Goal: Task Accomplishment & Management: Use online tool/utility

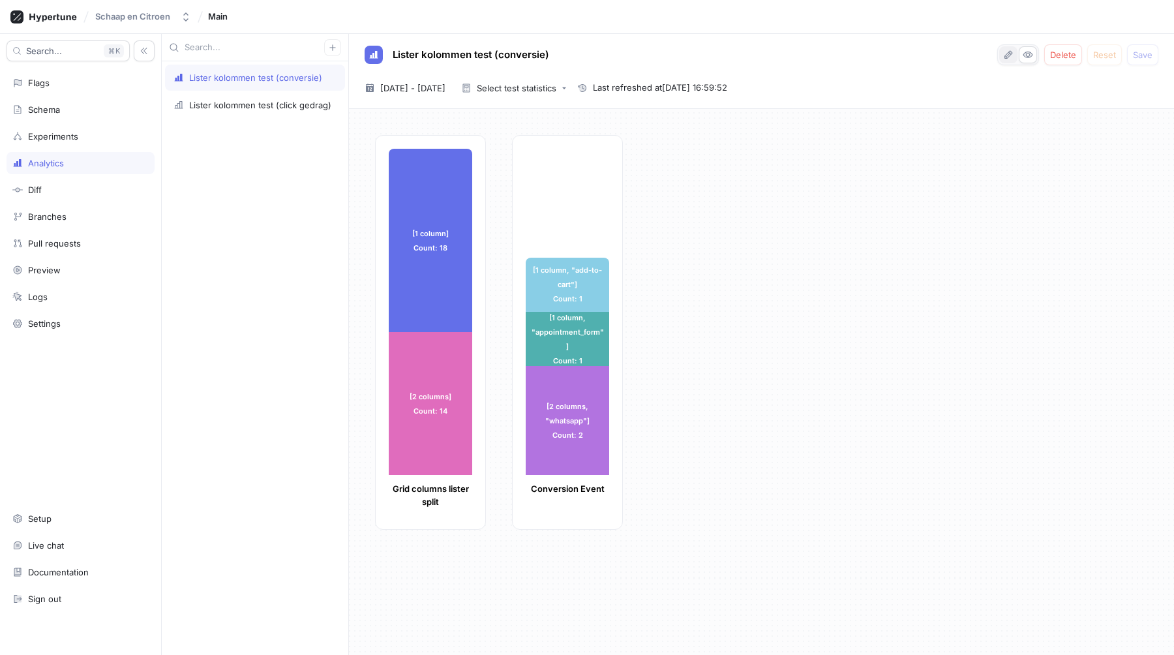
click at [1006, 56] on icon "button" at bounding box center [1008, 55] width 10 height 10
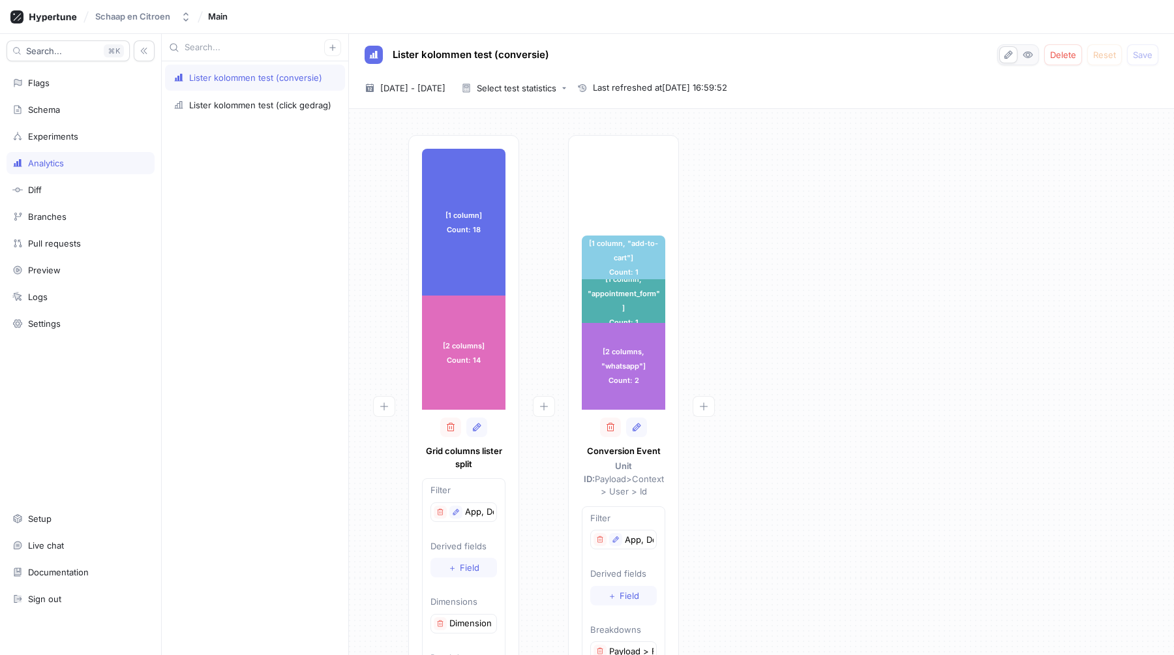
scroll to position [72, 0]
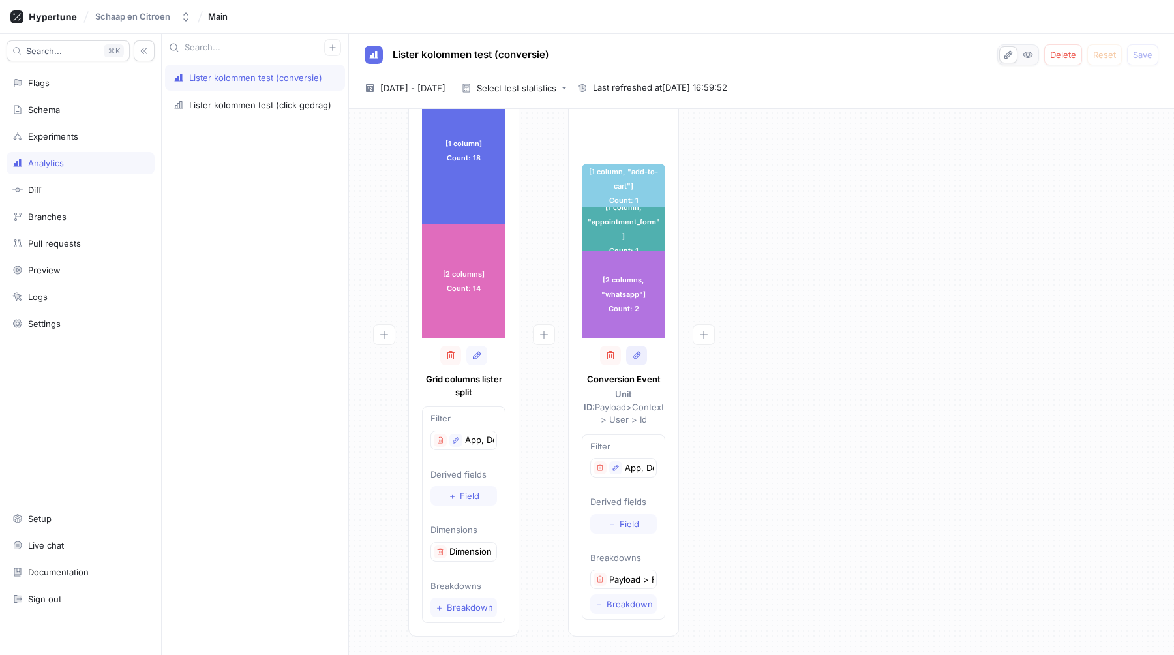
click at [636, 363] on button "button" at bounding box center [636, 356] width 21 height 20
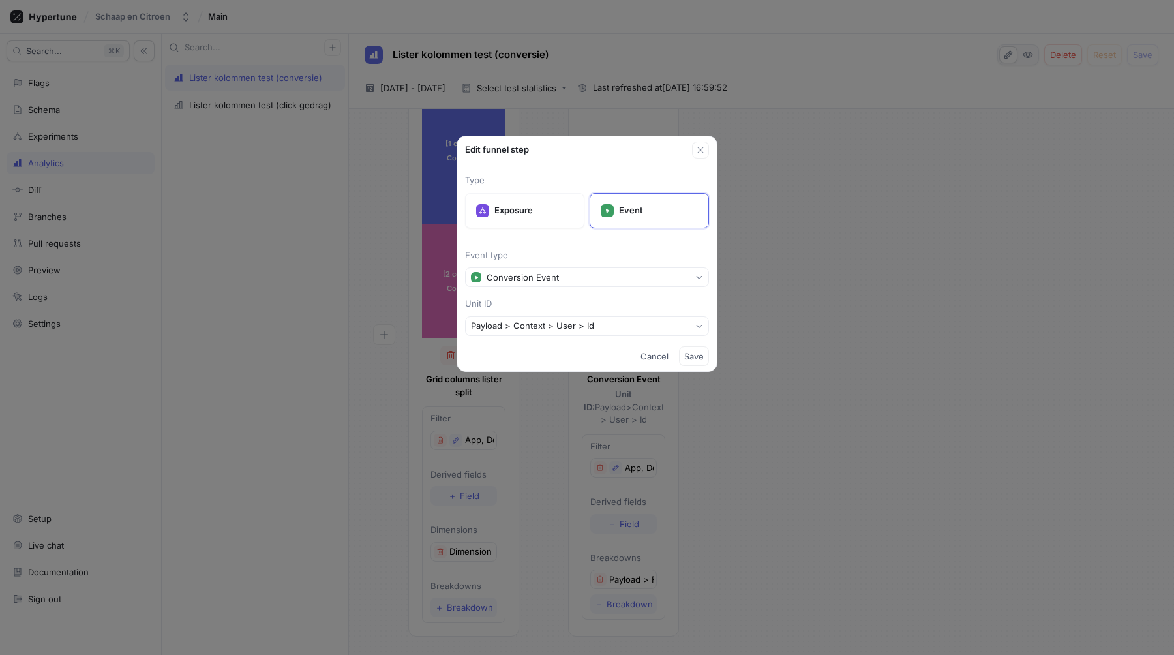
drag, startPoint x: 639, startPoint y: 363, endPoint x: 775, endPoint y: 305, distance: 147.3
click at [639, 363] on button "Cancel" at bounding box center [654, 356] width 38 height 20
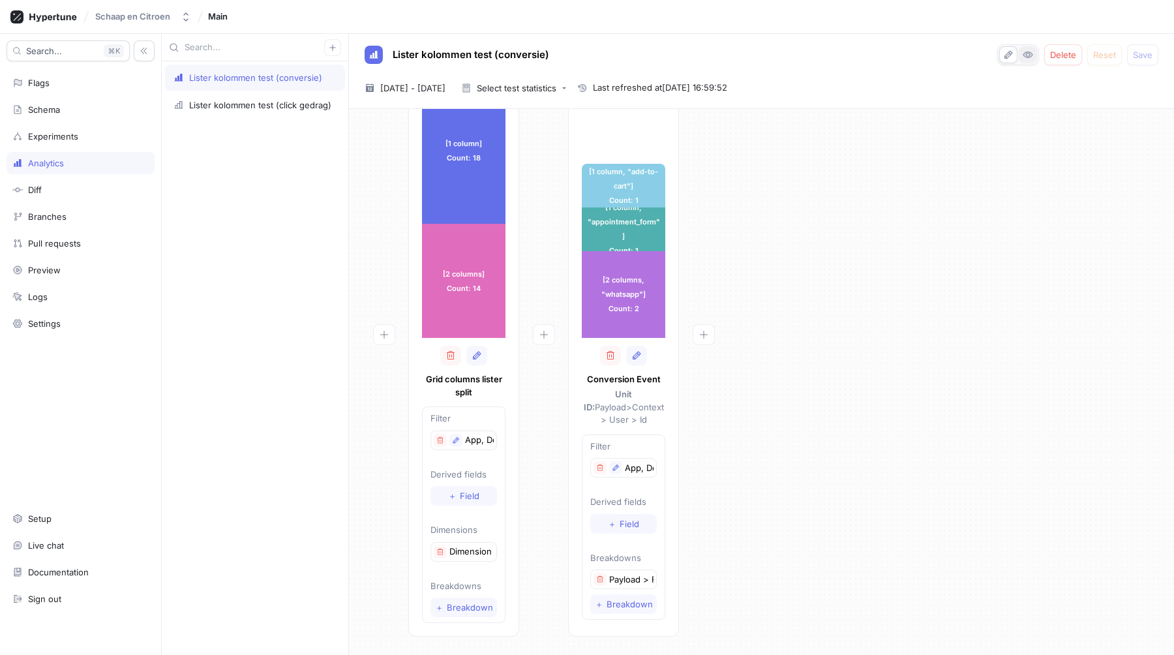
click at [1028, 53] on icon "button" at bounding box center [1028, 55] width 10 height 10
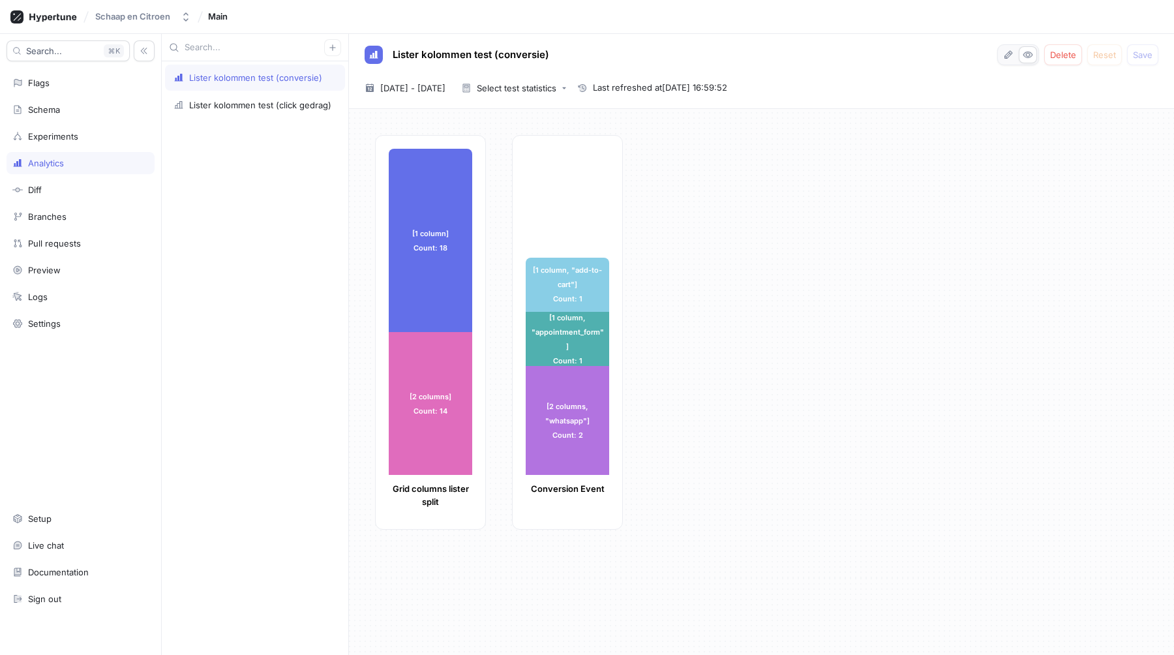
click at [863, 285] on div "[1 column] Count: 18 [1 column] Count: 18 [2 columns] Count: 14 [2 columns] Cou…" at bounding box center [769, 336] width 788 height 402
click at [42, 306] on div "Logs" at bounding box center [81, 297] width 148 height 22
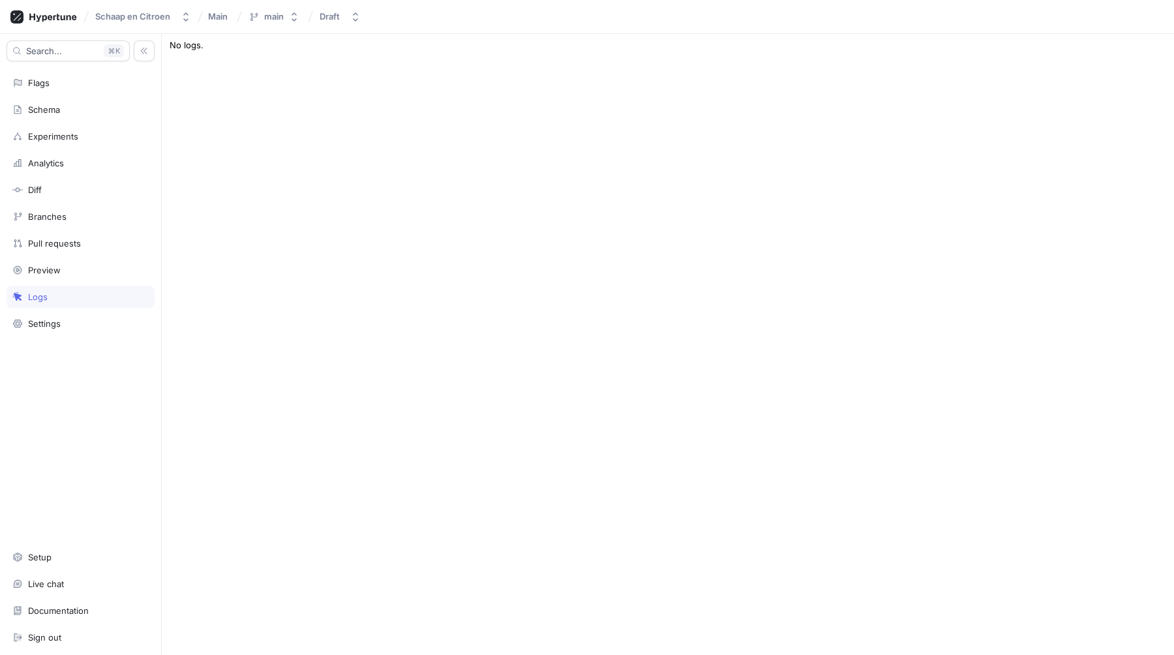
click at [386, 279] on div "Type: All Context User Root Appointment Form Opened Event Appointment Form Subm…" at bounding box center [668, 344] width 1012 height 621
click at [50, 167] on div "Analytics" at bounding box center [46, 163] width 36 height 10
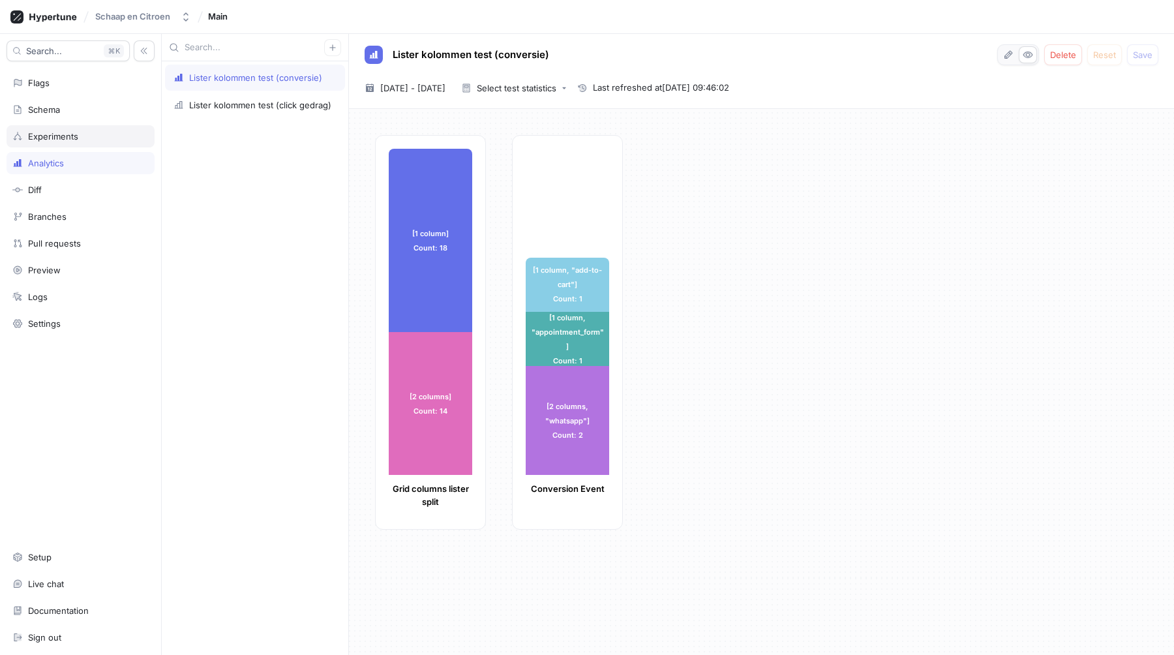
click at [65, 132] on div "Experiments" at bounding box center [53, 136] width 50 height 10
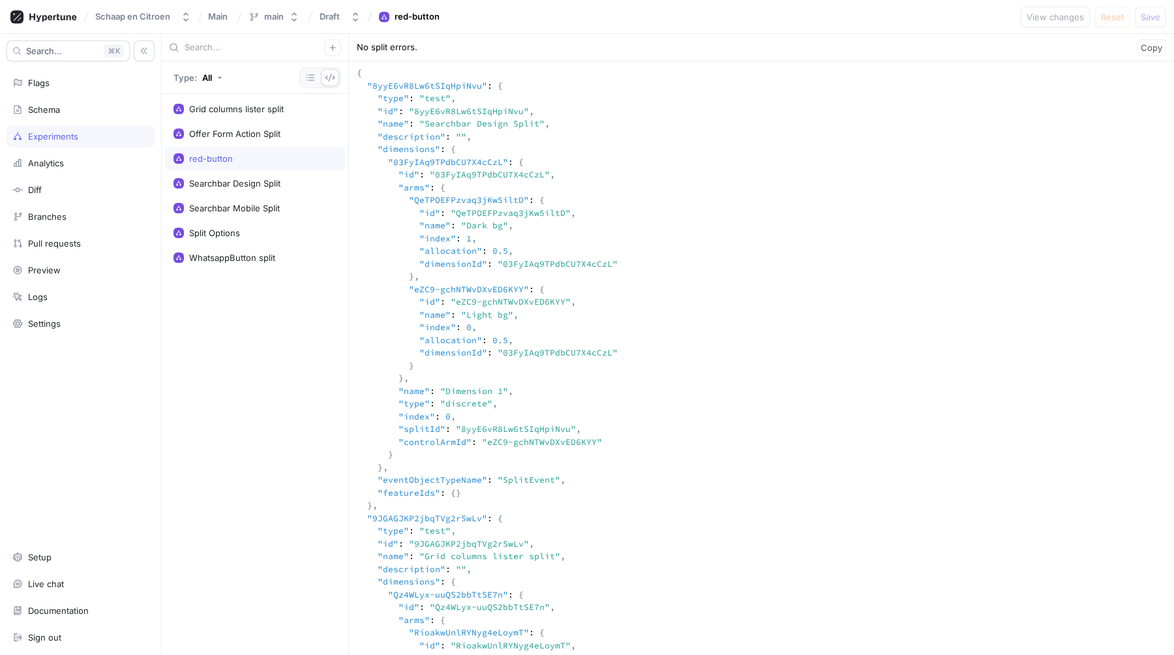
drag, startPoint x: 271, startPoint y: 385, endPoint x: 267, endPoint y: 356, distance: 29.6
click at [271, 384] on div "Grid columns lister split Offer Form Action Split red-button Searchbar Design S…" at bounding box center [255, 374] width 187 height 561
click at [312, 76] on icon "button" at bounding box center [310, 77] width 10 height 10
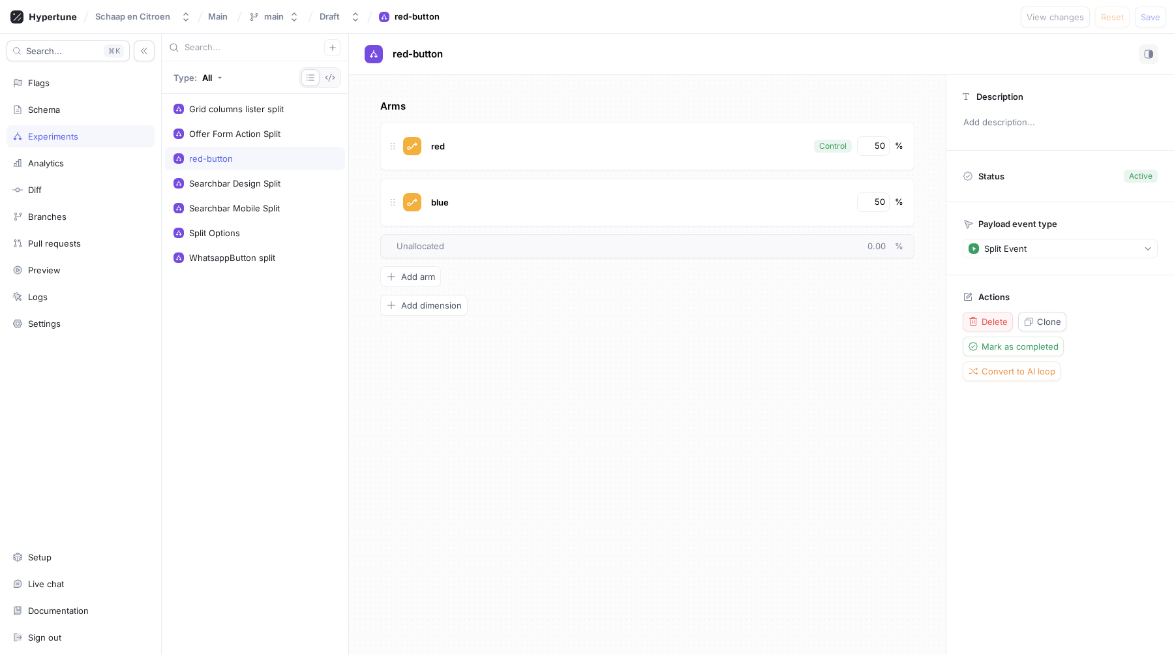
click at [992, 327] on button "Delete" at bounding box center [988, 322] width 50 height 20
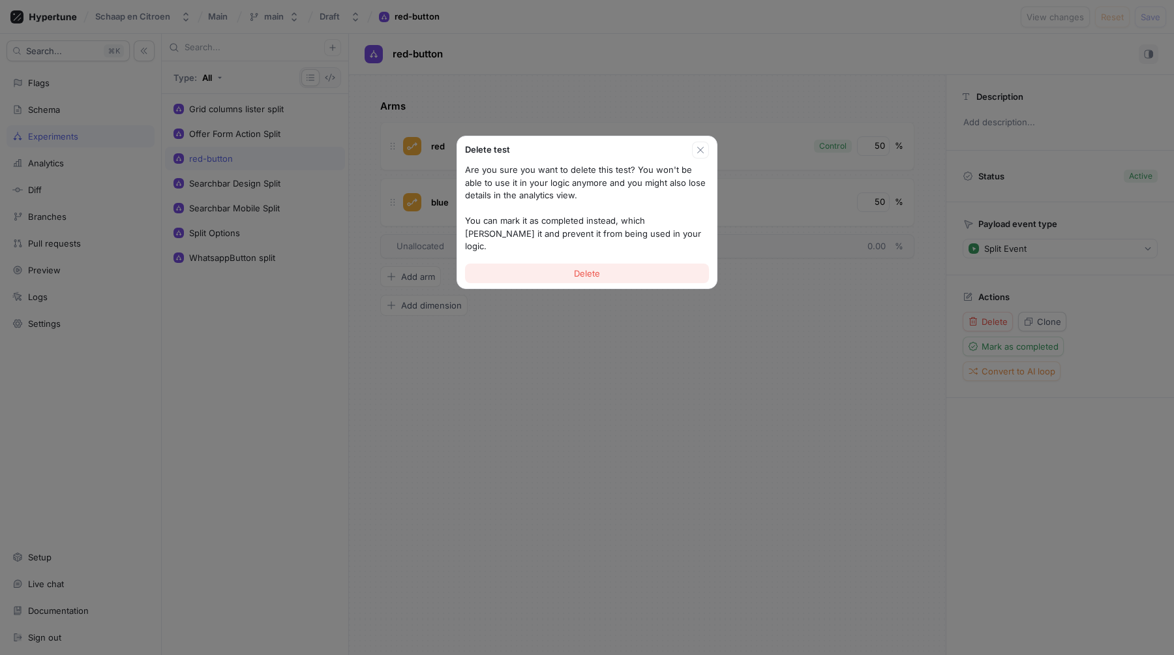
click at [638, 265] on button "Delete" at bounding box center [587, 273] width 244 height 20
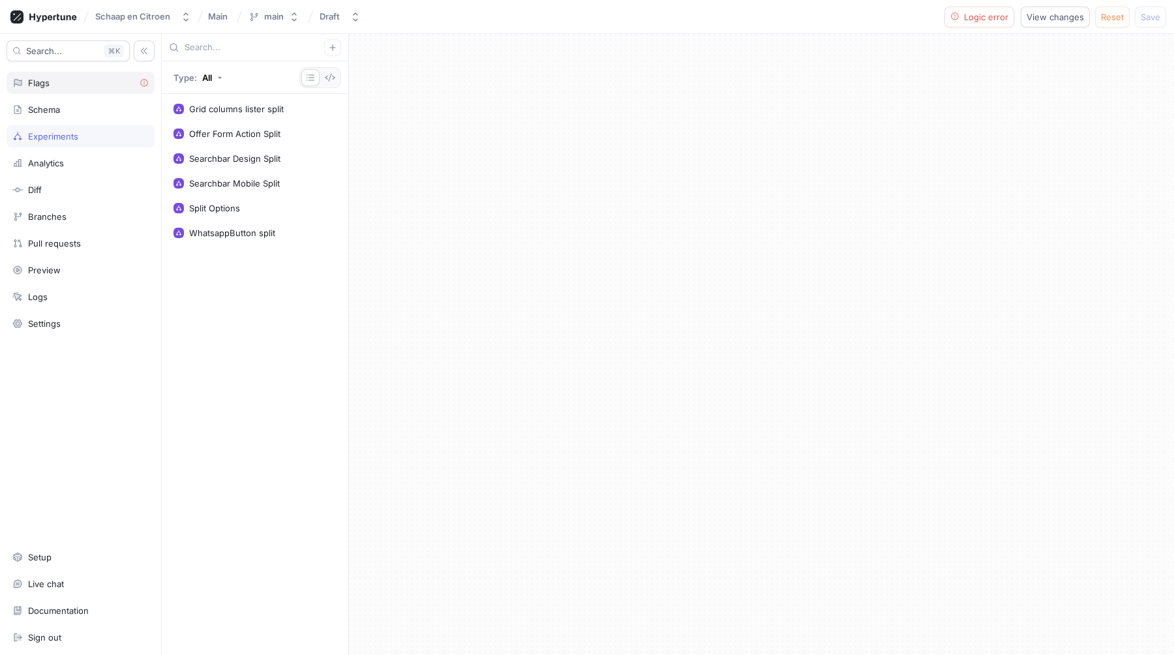
click at [70, 87] on div "Flags" at bounding box center [80, 83] width 136 height 10
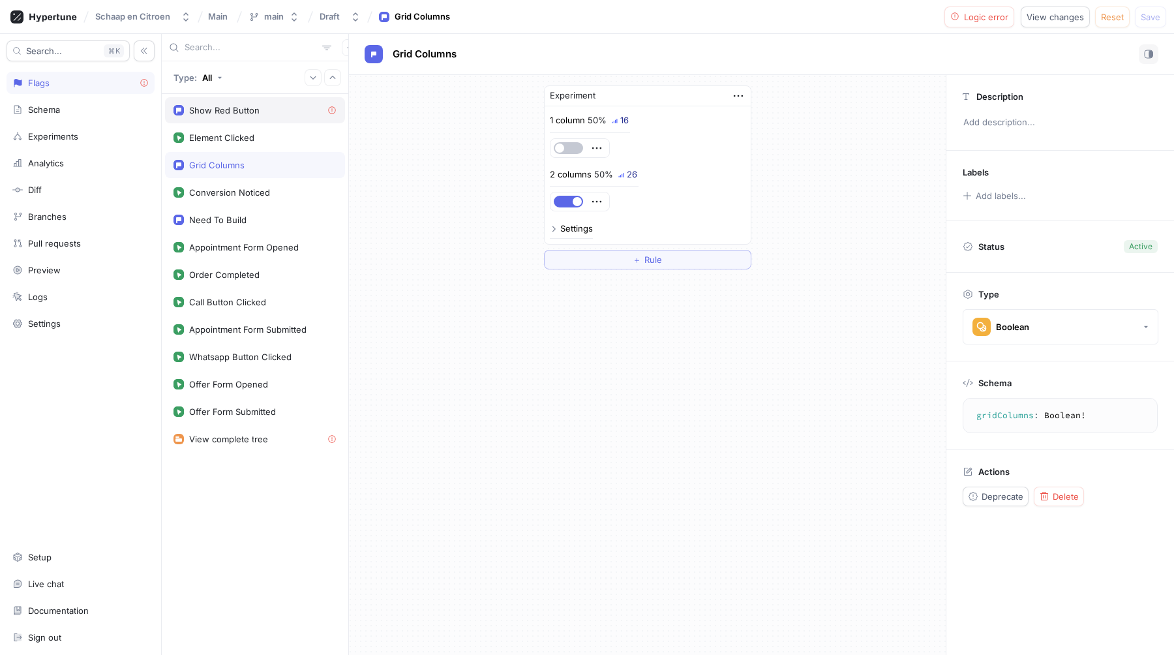
click at [267, 110] on div "Show Red Button" at bounding box center [254, 110] width 163 height 10
type textarea "showRedButton: Boolean!"
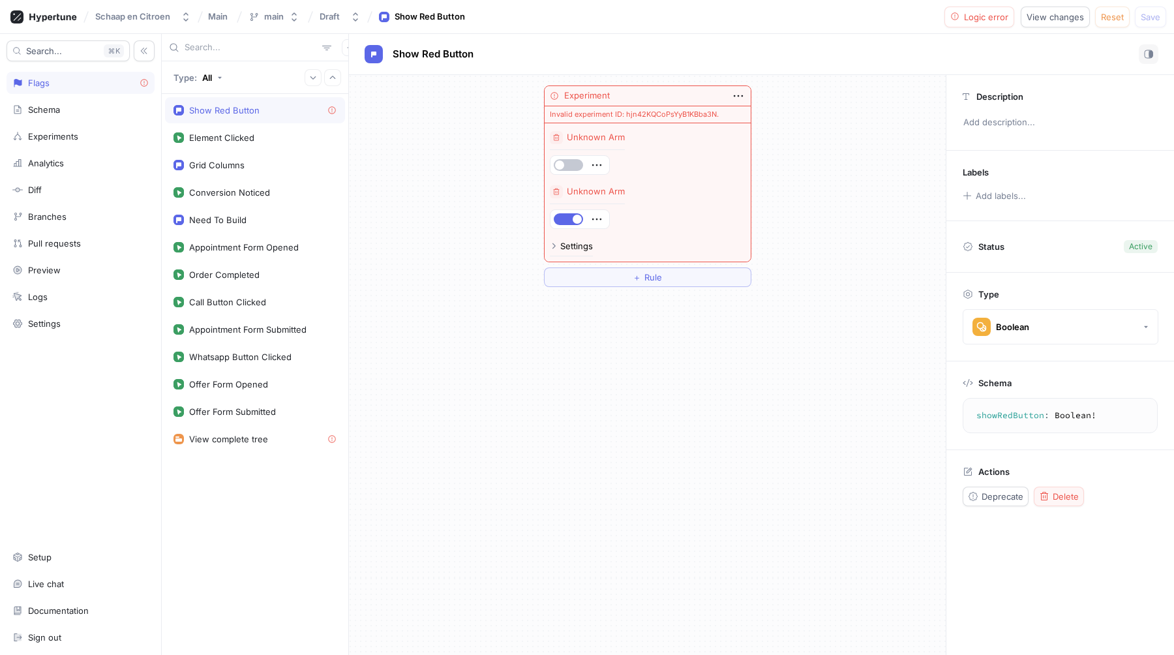
click at [1047, 496] on icon "button" at bounding box center [1044, 496] width 8 height 8
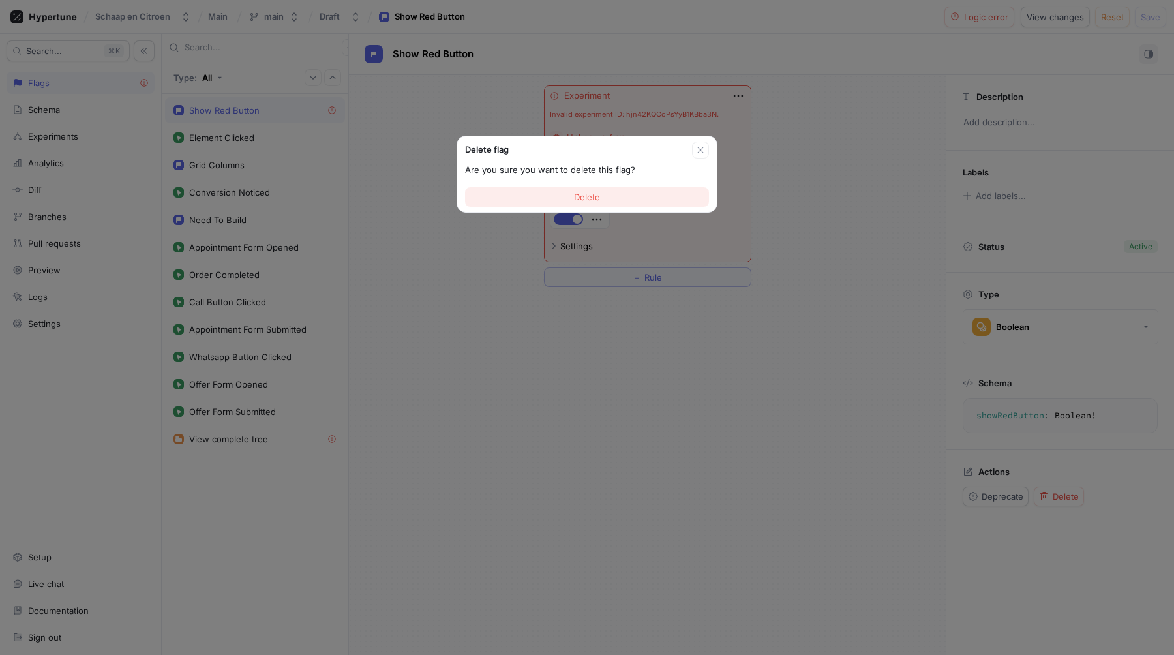
click at [648, 205] on button "Delete" at bounding box center [587, 197] width 244 height 20
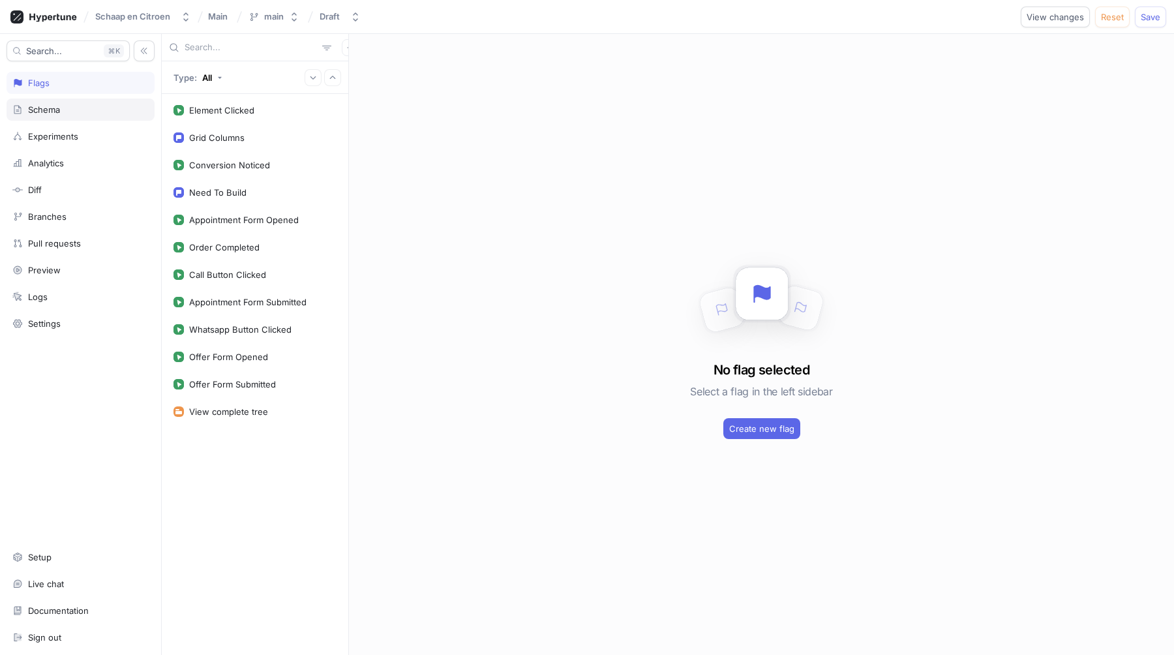
click at [67, 107] on div "Schema" at bounding box center [80, 109] width 136 height 10
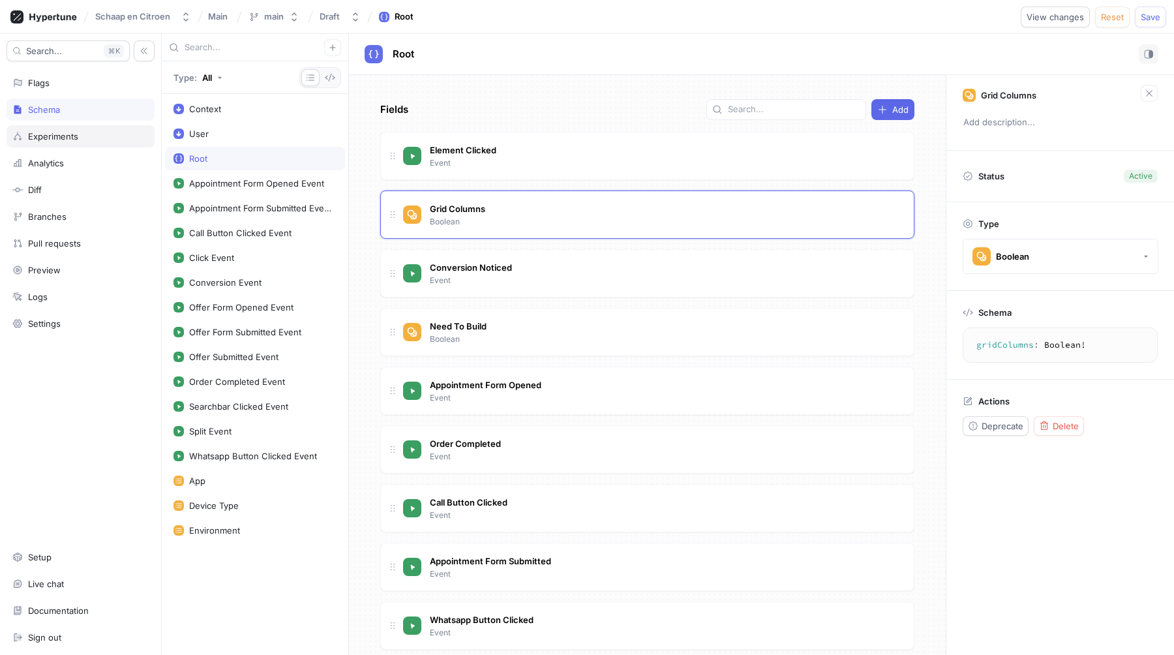
click at [87, 132] on div "Experiments" at bounding box center [80, 136] width 136 height 10
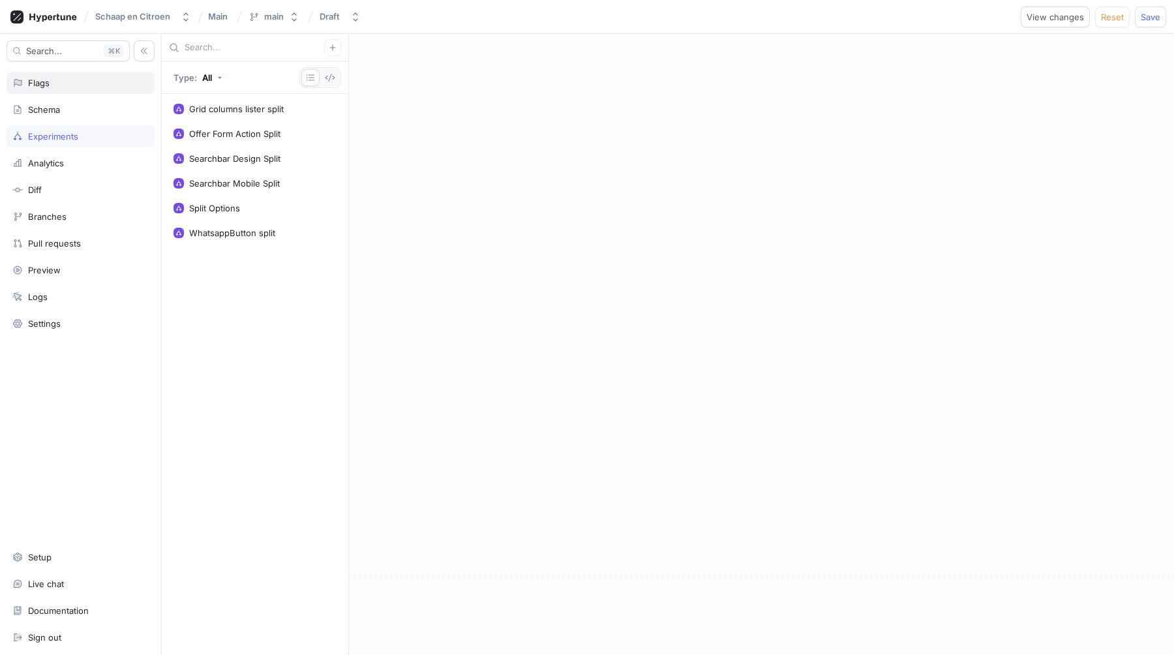
click at [47, 83] on div "Flags" at bounding box center [39, 83] width 22 height 10
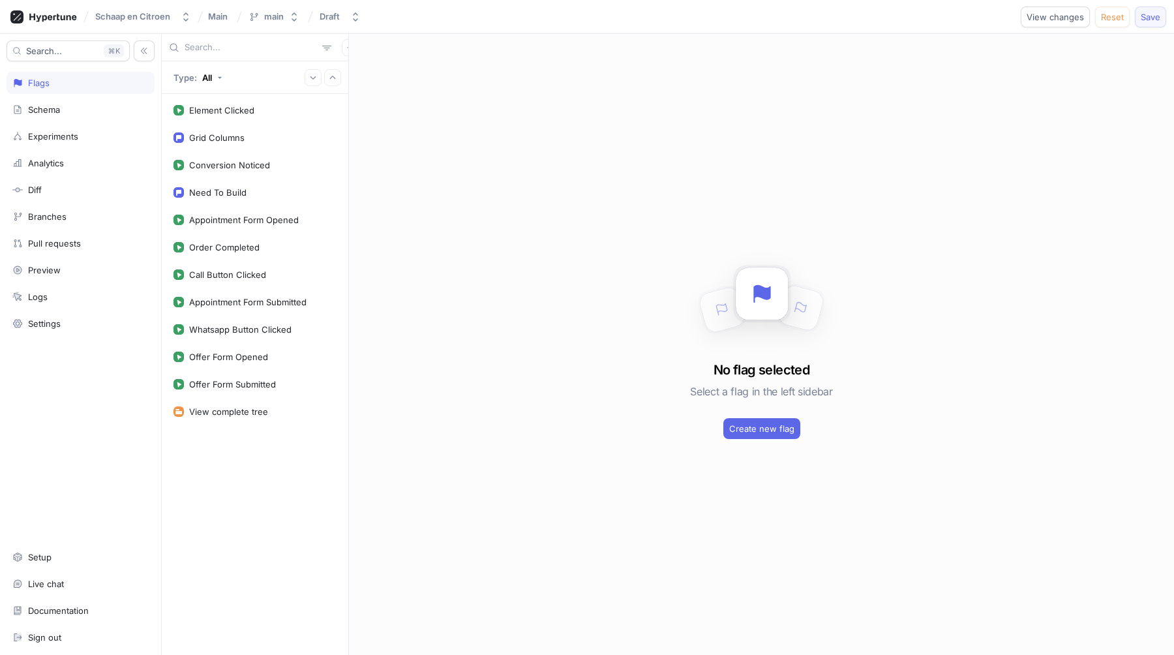
click at [1149, 16] on span "Save" at bounding box center [1151, 17] width 20 height 8
click at [53, 140] on div "Experiments" at bounding box center [53, 136] width 50 height 10
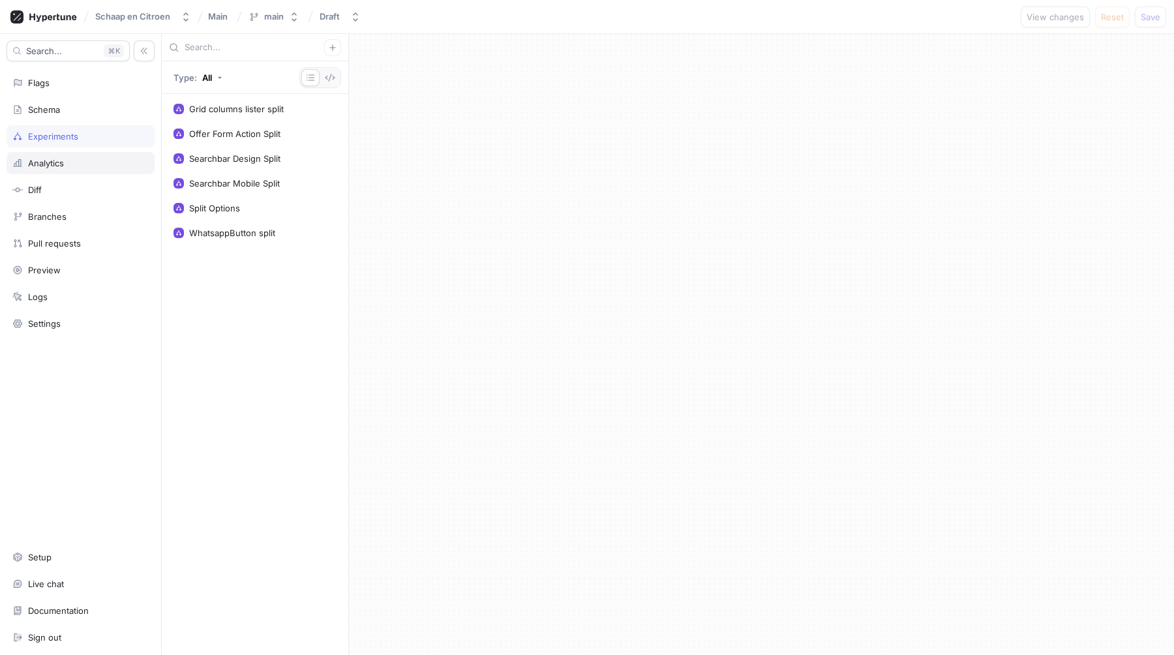
click at [48, 167] on div "Analytics" at bounding box center [46, 163] width 36 height 10
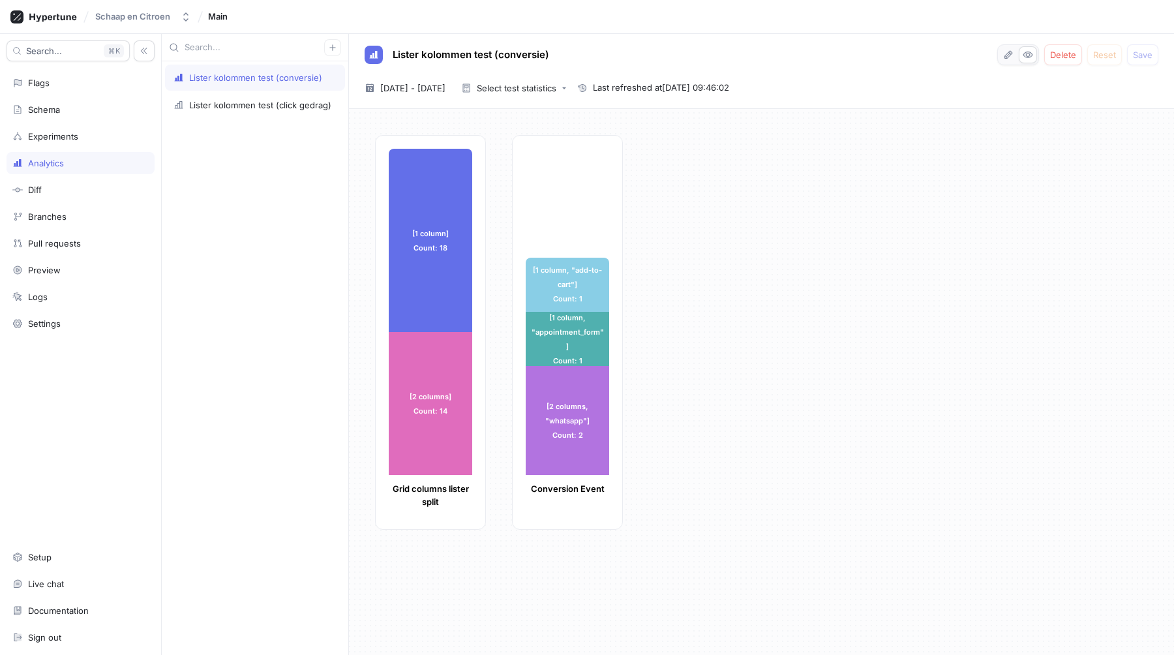
drag, startPoint x: 1009, startPoint y: 58, endPoint x: 933, endPoint y: 85, distance: 80.8
click at [1009, 58] on icon "button" at bounding box center [1008, 55] width 10 height 10
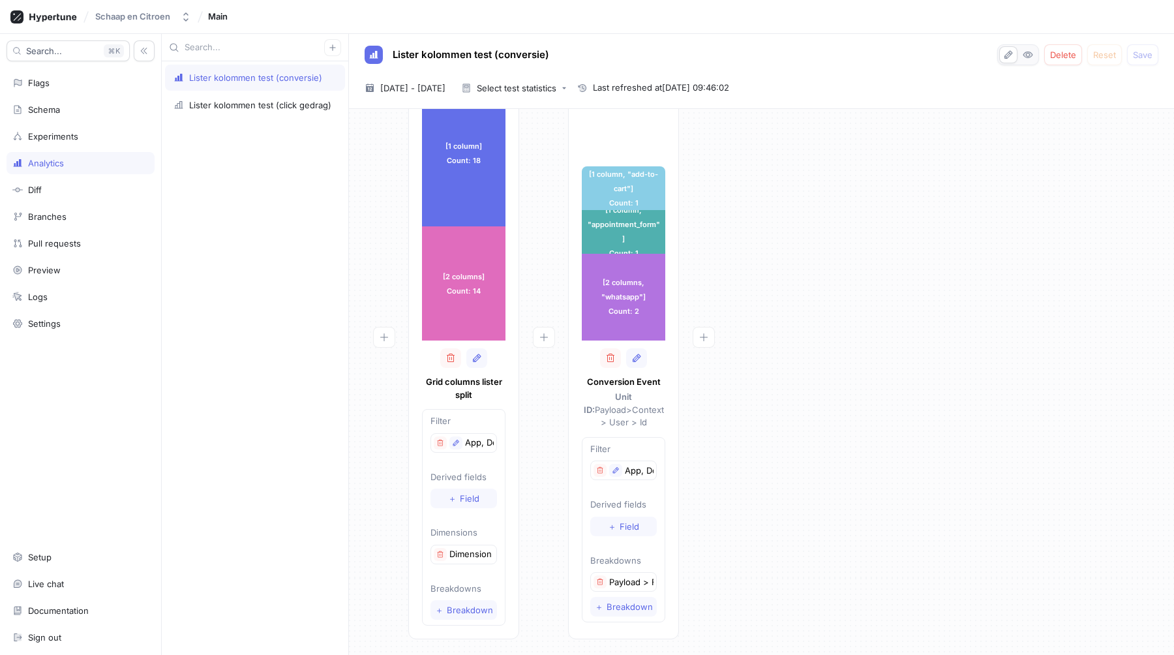
scroll to position [72, 0]
click at [474, 358] on icon "button" at bounding box center [476, 355] width 10 height 10
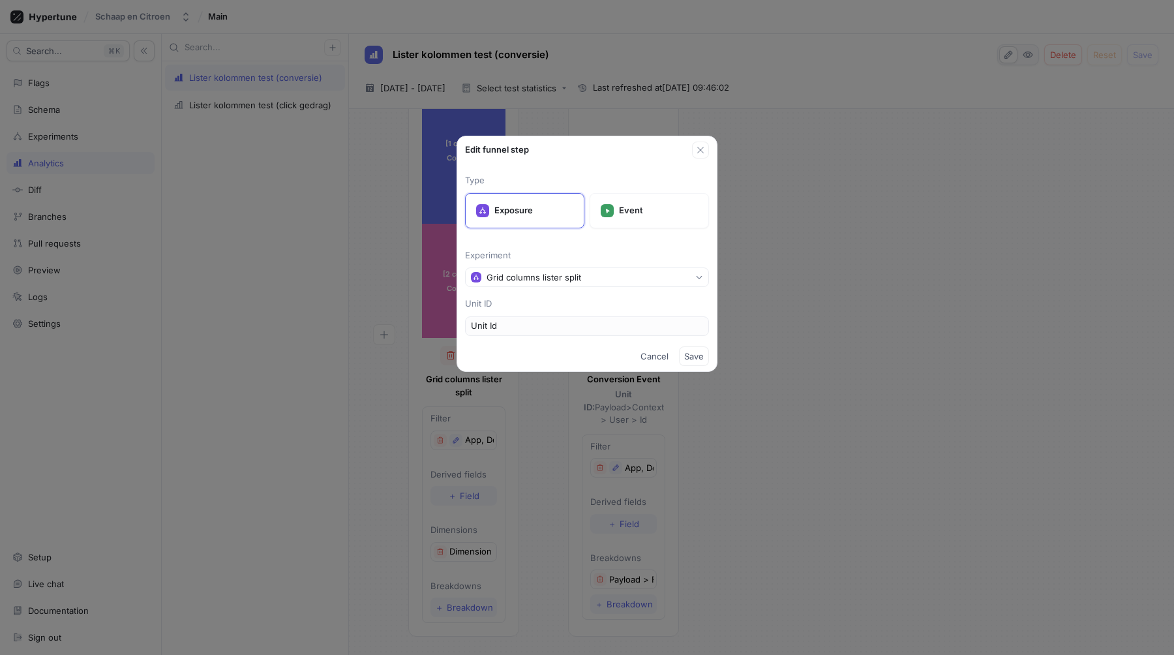
click at [809, 363] on div "Edit funnel step Type Exposure Event Experiment Grid columns lister split Unit …" at bounding box center [587, 327] width 1174 height 655
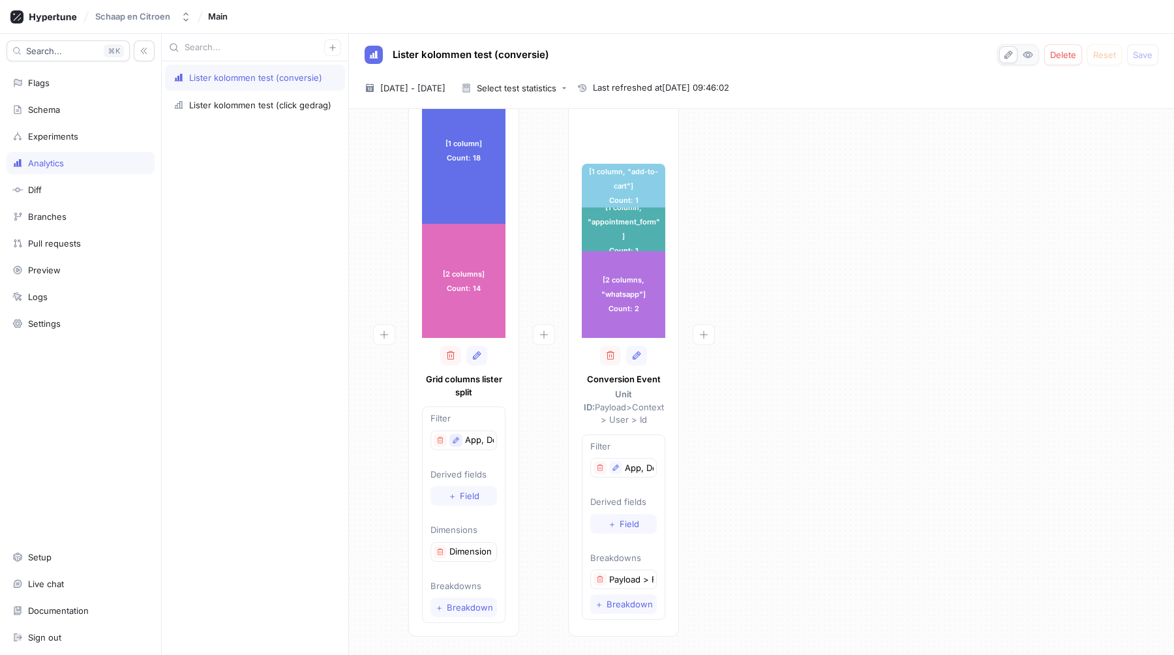
click at [455, 440] on icon "button" at bounding box center [456, 440] width 8 height 8
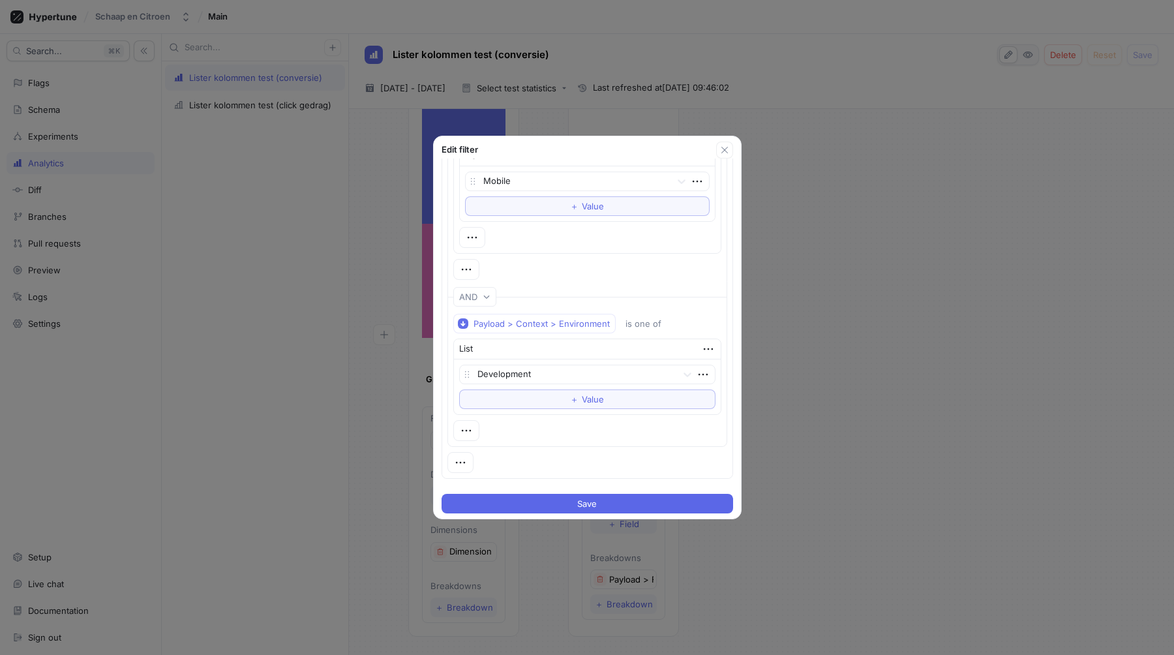
scroll to position [295, 0]
click at [651, 372] on div at bounding box center [574, 373] width 194 height 16
click at [524, 422] on div "Production" at bounding box center [587, 419] width 255 height 21
click at [577, 507] on span "Save" at bounding box center [587, 504] width 20 height 8
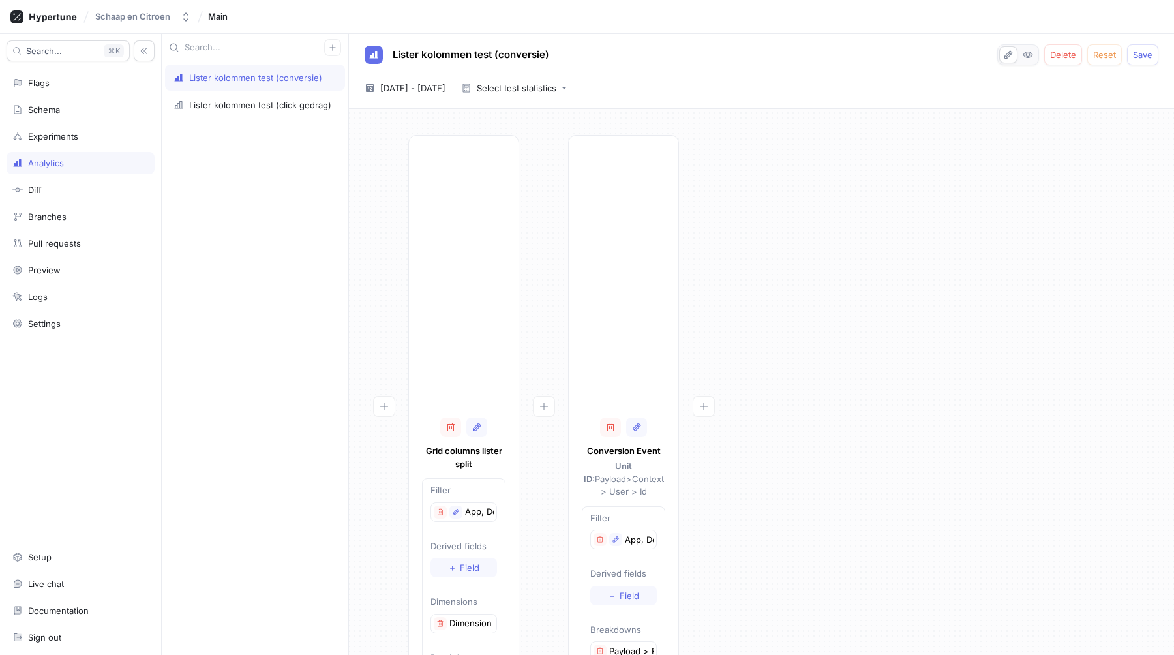
scroll to position [72, 0]
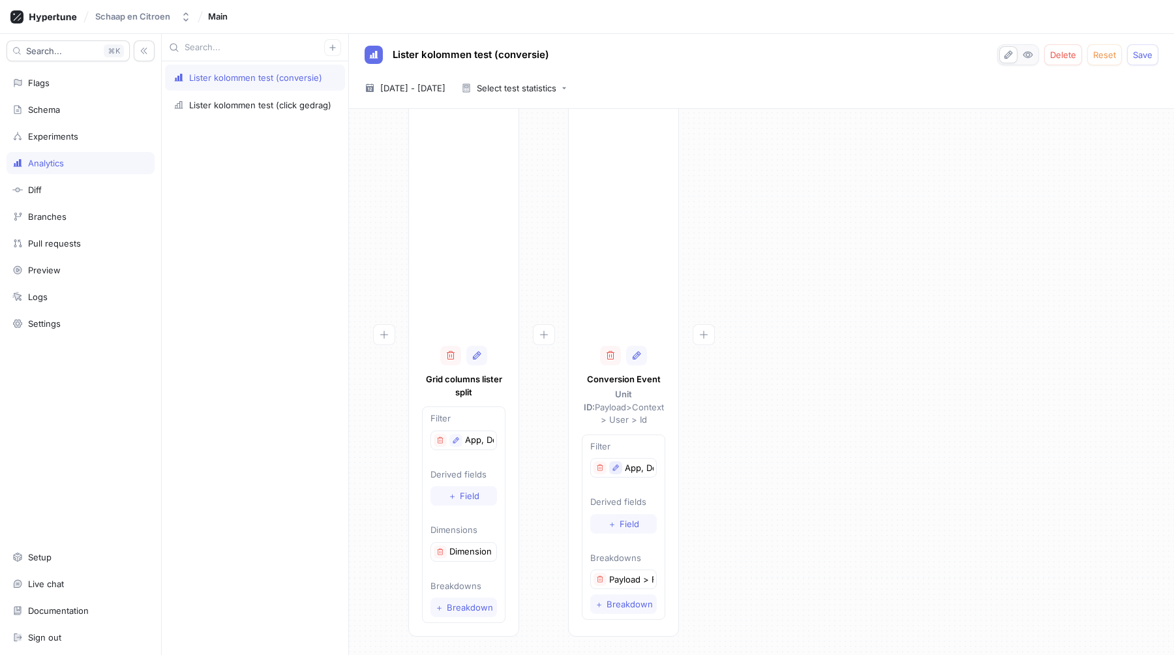
click at [616, 464] on icon "button" at bounding box center [616, 468] width 8 height 8
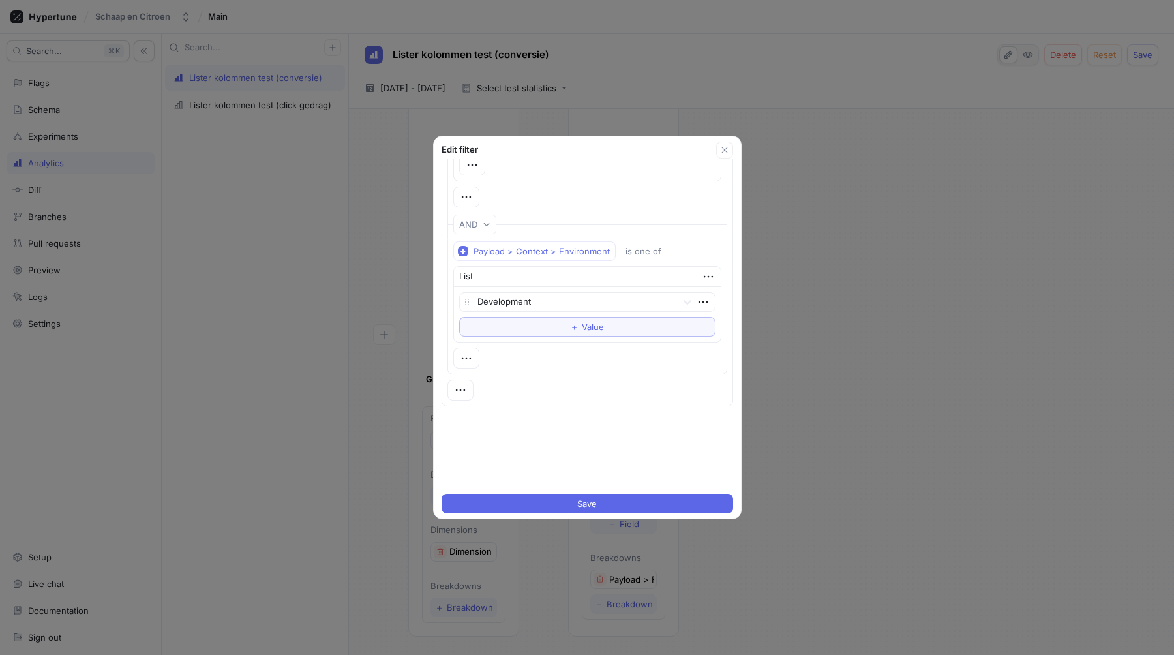
scroll to position [386, 0]
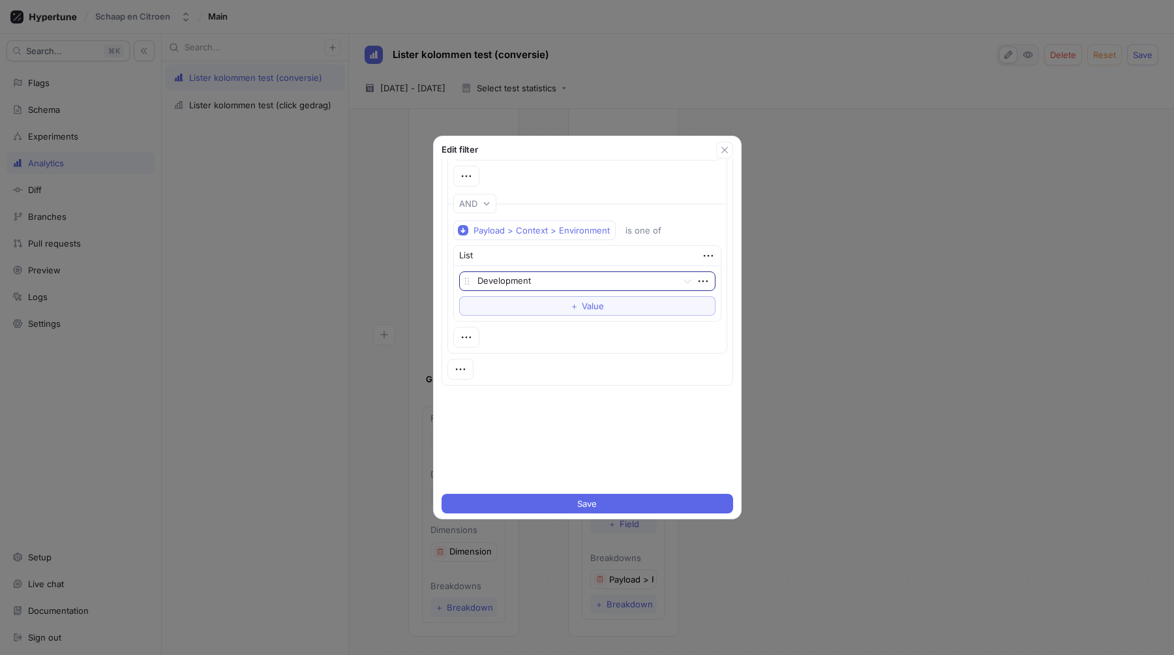
click at [561, 278] on div at bounding box center [574, 282] width 194 height 16
click at [536, 333] on div "Production" at bounding box center [587, 328] width 255 height 21
click at [534, 498] on button "Save" at bounding box center [586, 504] width 291 height 20
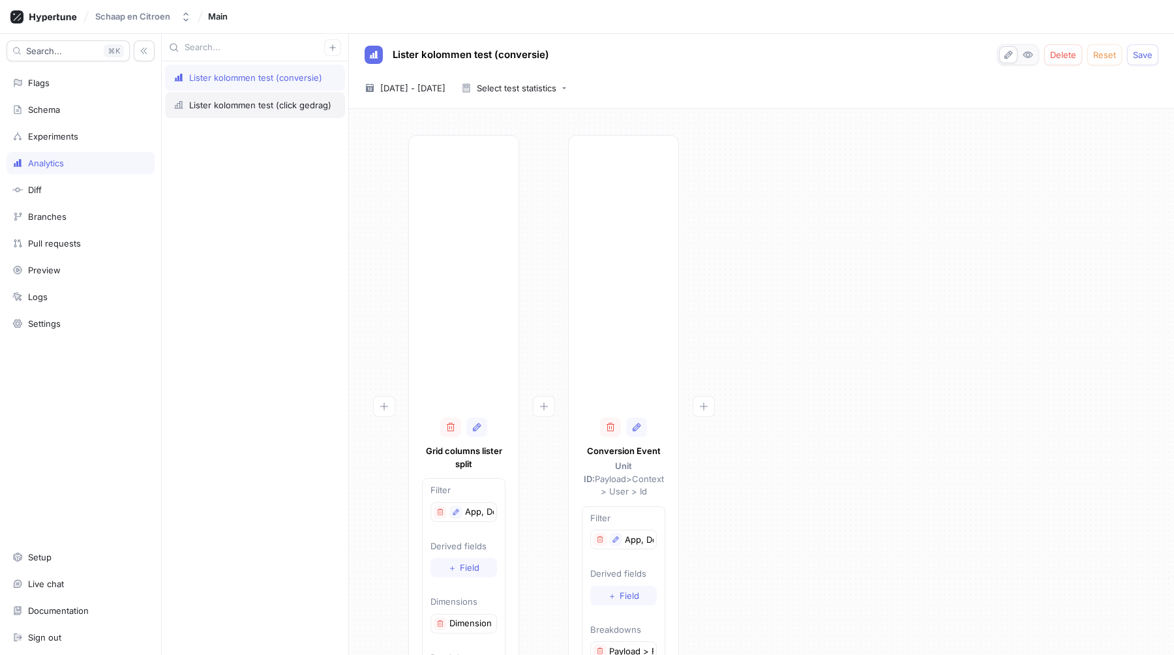
click at [288, 106] on div "Lister kolommen test (click gedrag)" at bounding box center [260, 105] width 142 height 10
click at [1139, 56] on span "Save" at bounding box center [1143, 55] width 20 height 8
click at [267, 107] on div "Lister kolommen test (click gedrag)" at bounding box center [260, 105] width 142 height 10
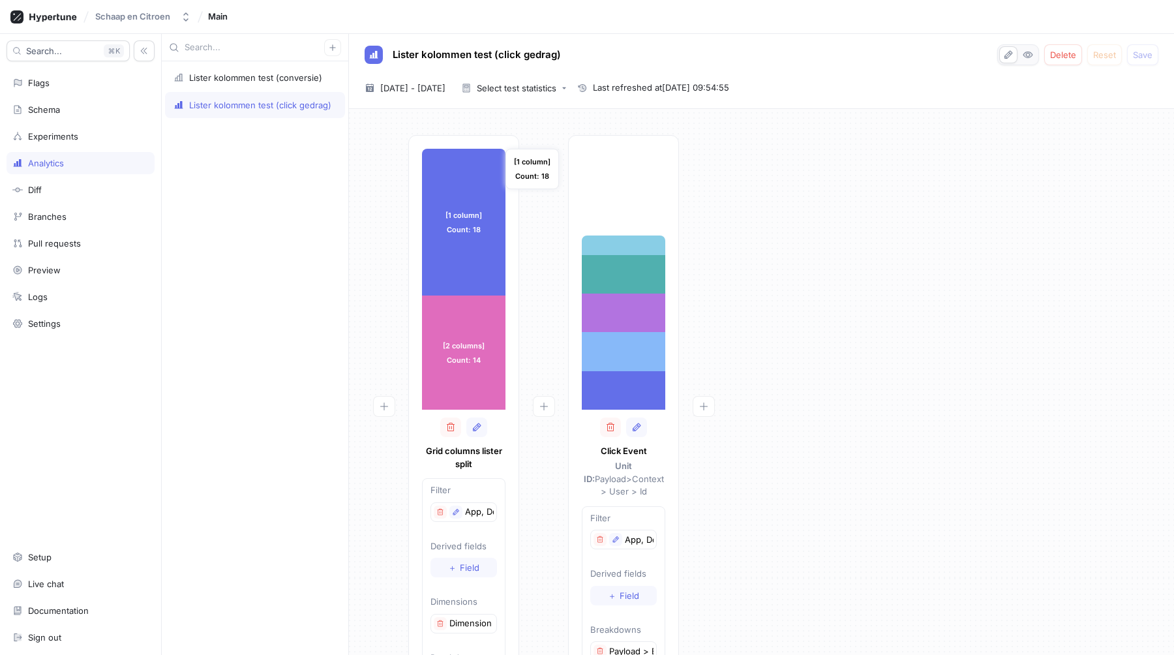
scroll to position [72, 0]
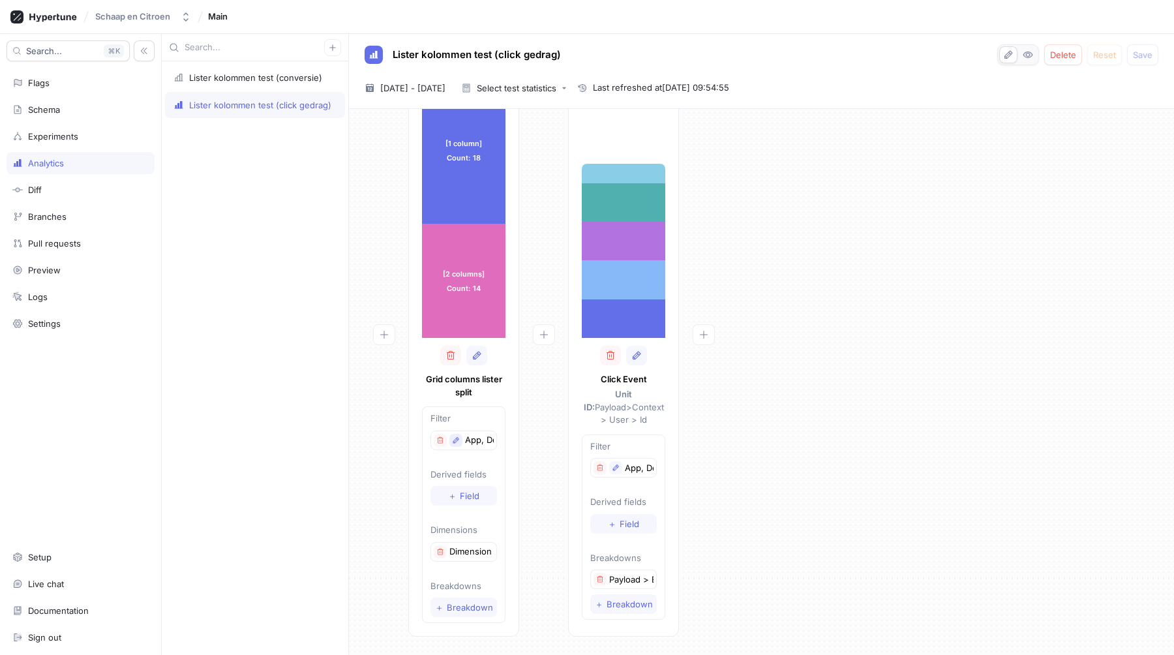
click at [458, 441] on icon "button" at bounding box center [456, 440] width 8 height 8
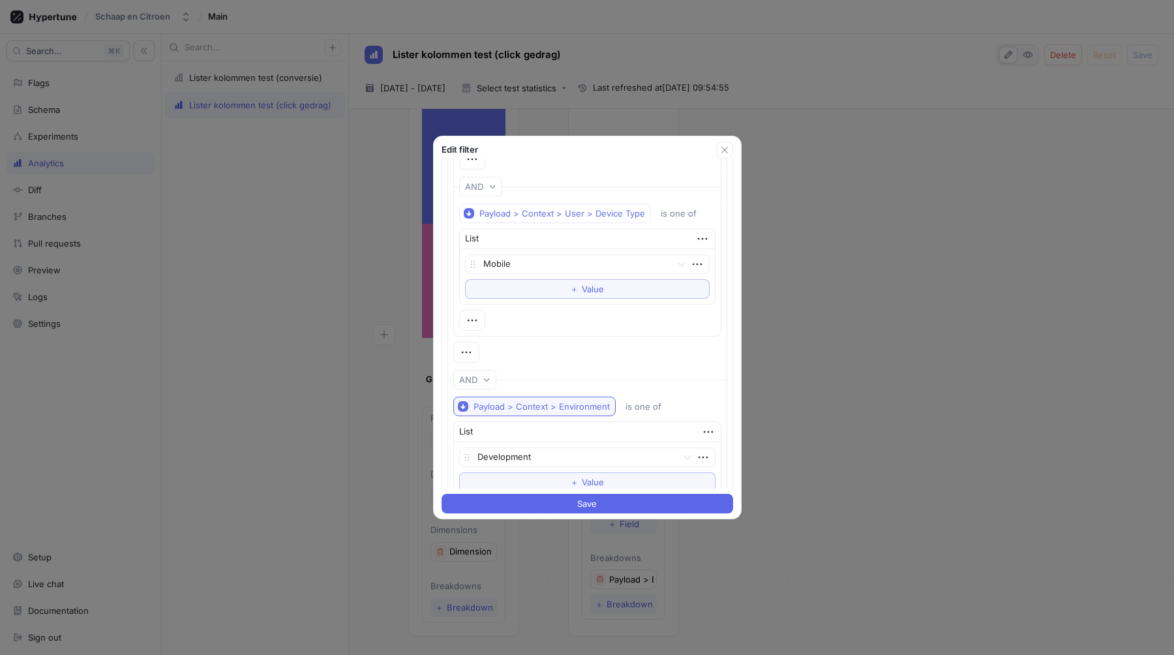
scroll to position [320, 0]
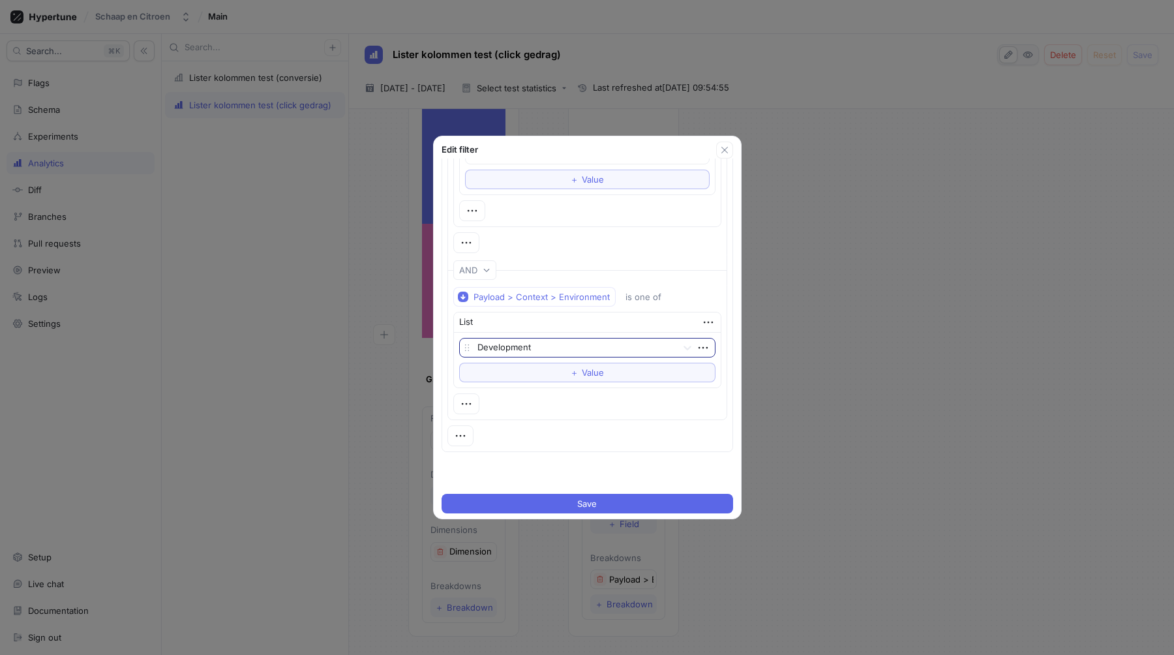
click at [528, 346] on div at bounding box center [574, 348] width 194 height 16
click at [511, 399] on div "Production" at bounding box center [587, 394] width 255 height 21
click at [550, 499] on button "Save" at bounding box center [586, 504] width 291 height 20
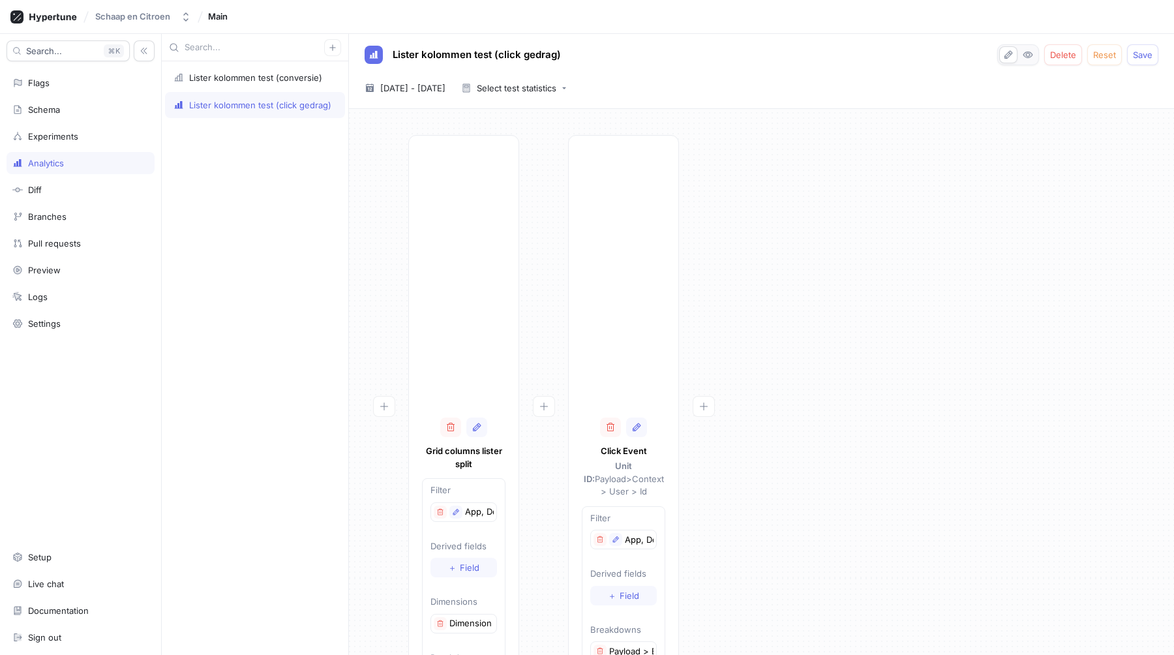
scroll to position [72, 0]
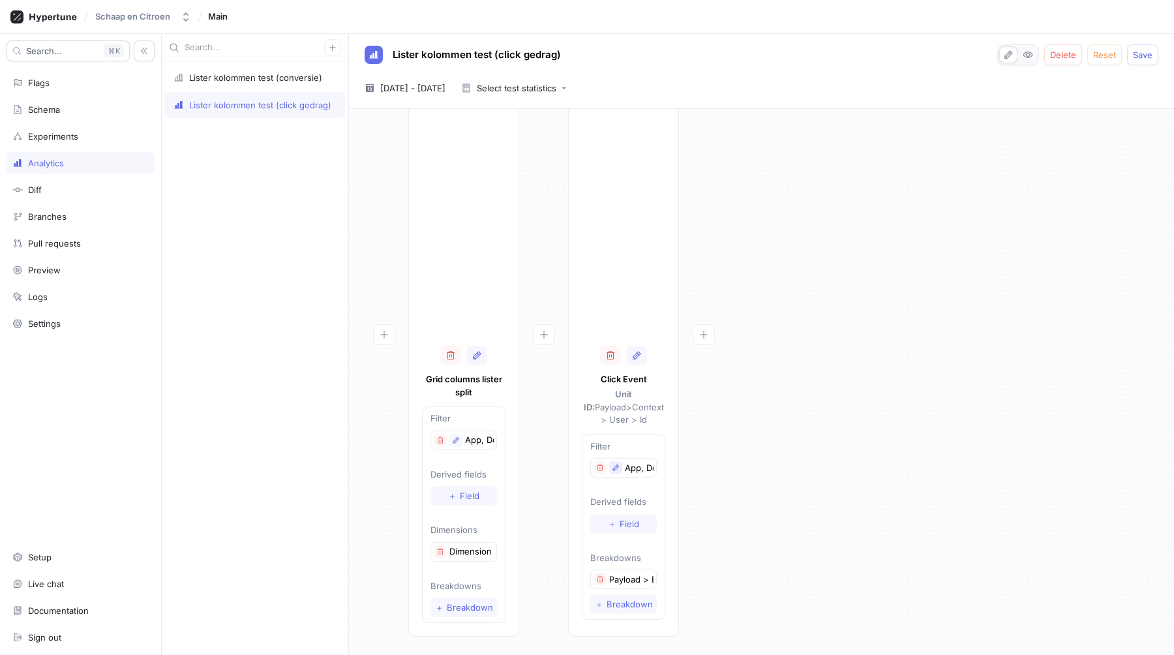
click at [619, 464] on icon "button" at bounding box center [616, 468] width 8 height 8
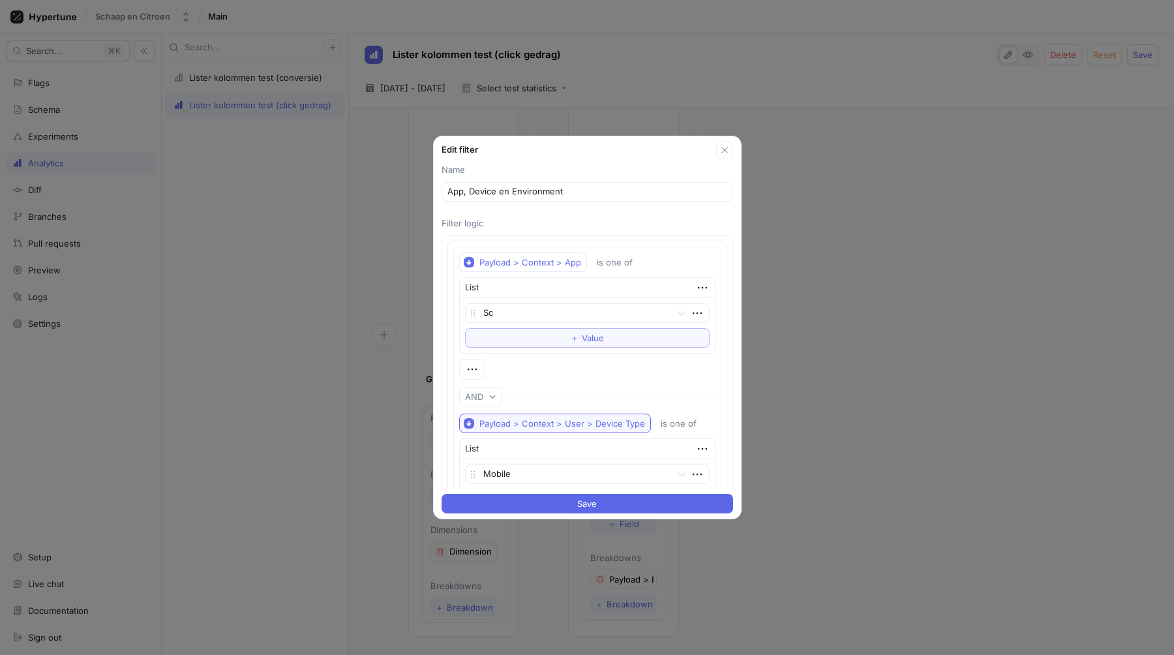
scroll to position [386, 0]
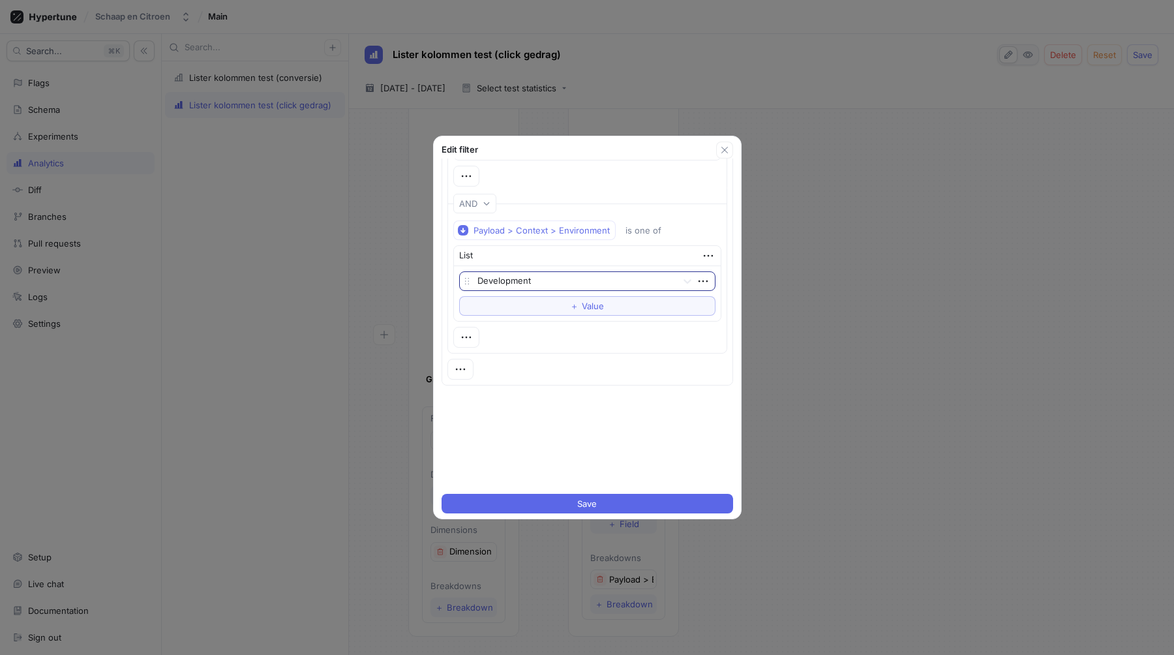
click at [531, 285] on div at bounding box center [574, 282] width 194 height 16
click at [525, 324] on div "Production" at bounding box center [587, 328] width 255 height 21
click at [561, 507] on button "Save" at bounding box center [586, 504] width 291 height 20
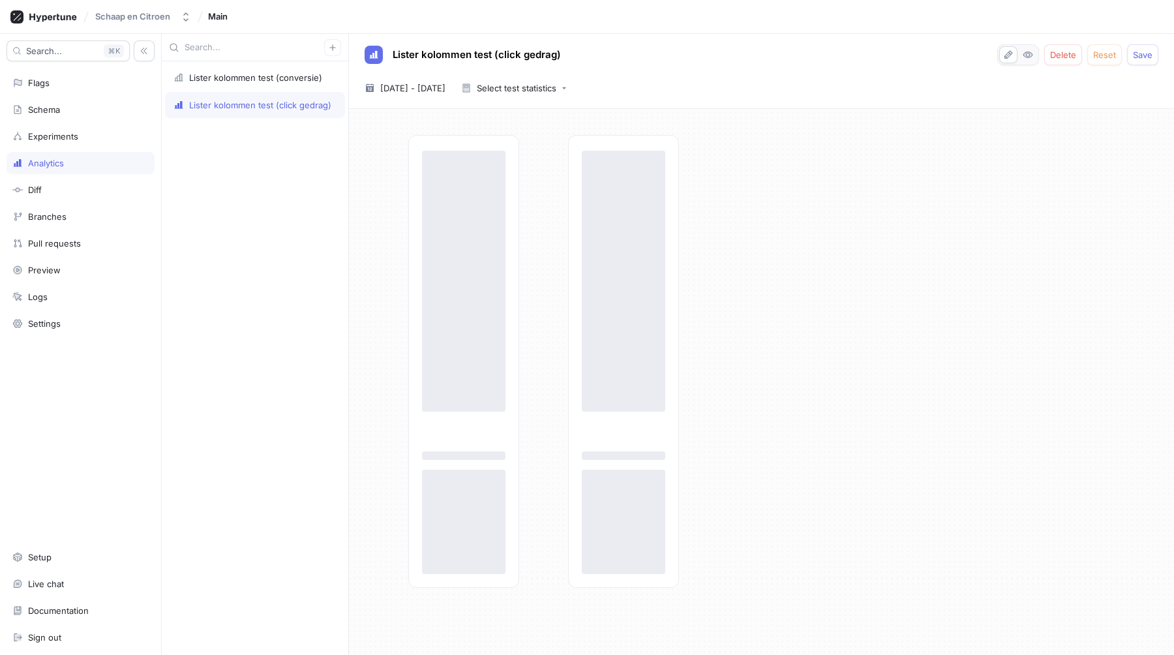
scroll to position [0, 0]
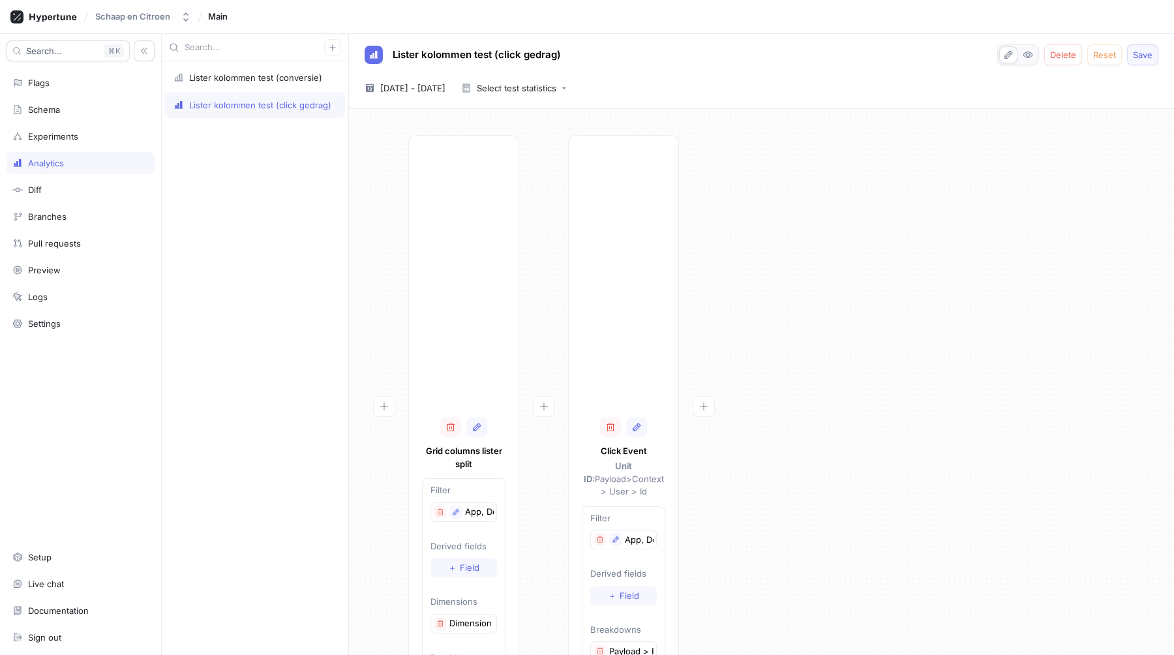
click at [1137, 56] on span "Save" at bounding box center [1143, 55] width 20 height 8
click at [256, 86] on div "Lister kolommen test (conversie)" at bounding box center [255, 78] width 180 height 26
click at [247, 83] on div "Lister kolommen test (click gedrag)" at bounding box center [255, 78] width 180 height 26
click at [254, 115] on div "Lister kolommen test (conversie)" at bounding box center [255, 105] width 180 height 26
click at [834, 306] on div "Grid columns lister split Filter App, Device en Environment Derived fields ＋ Fi…" at bounding box center [761, 425] width 804 height 581
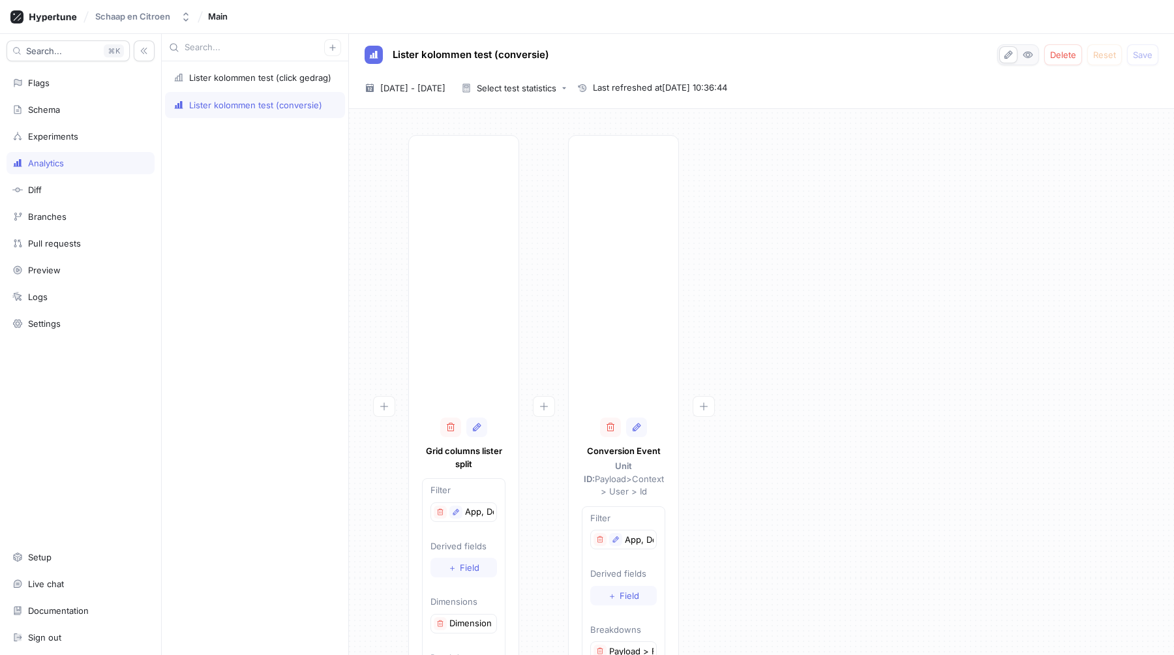
scroll to position [72, 0]
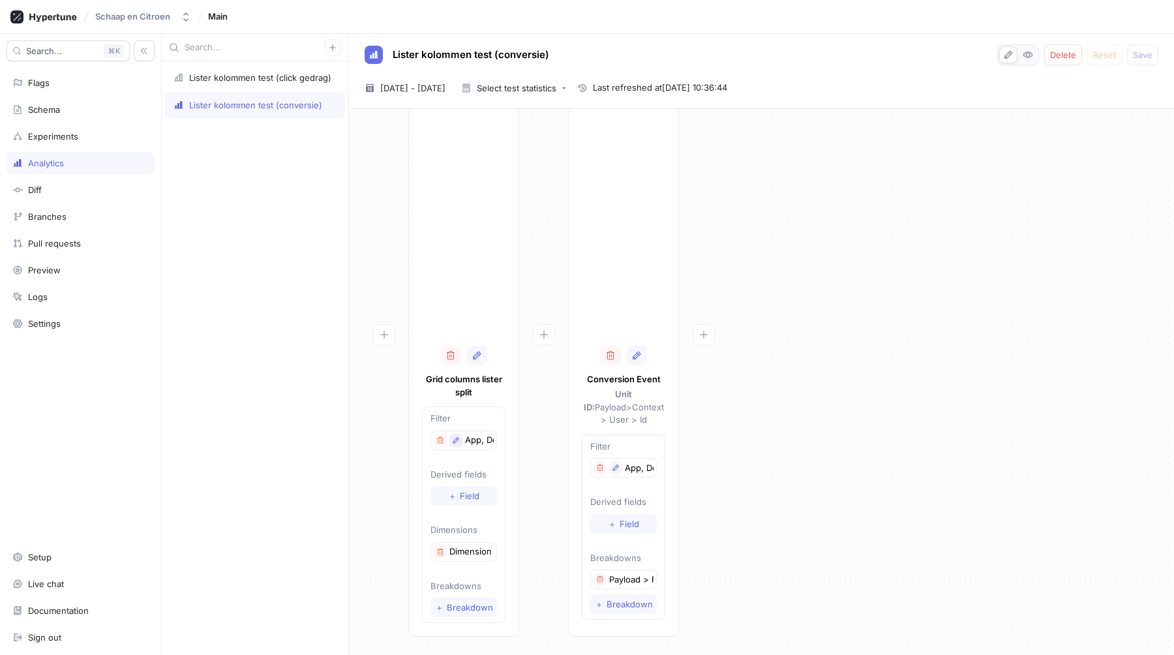
click at [450, 440] on button "button" at bounding box center [455, 440] width 13 height 13
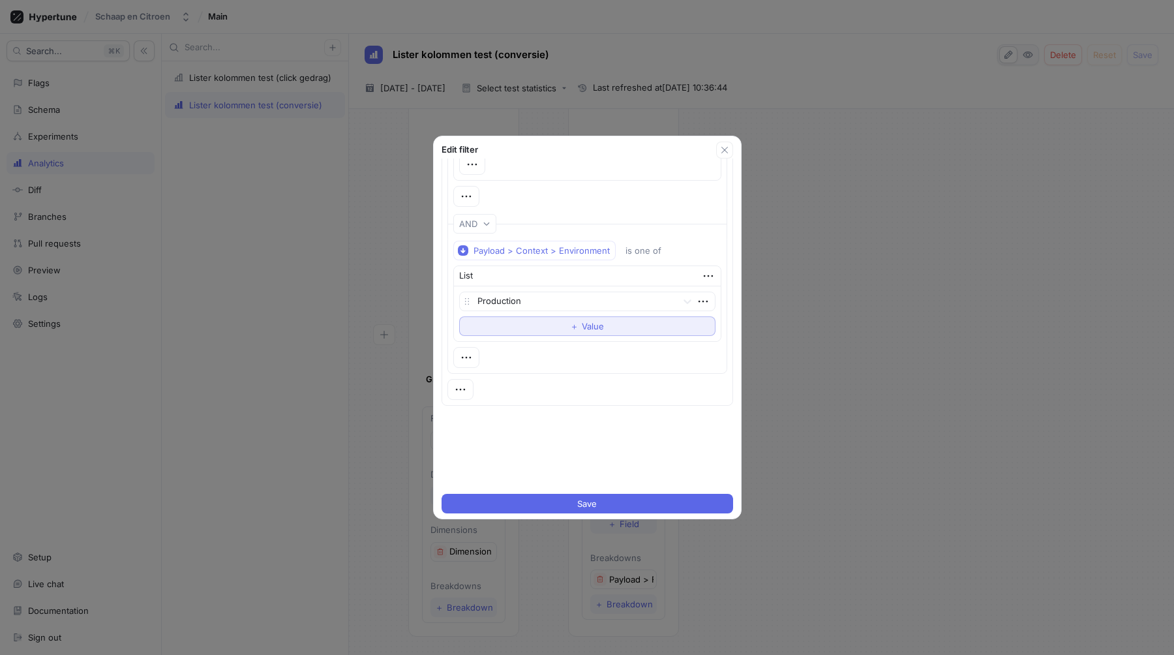
scroll to position [386, 0]
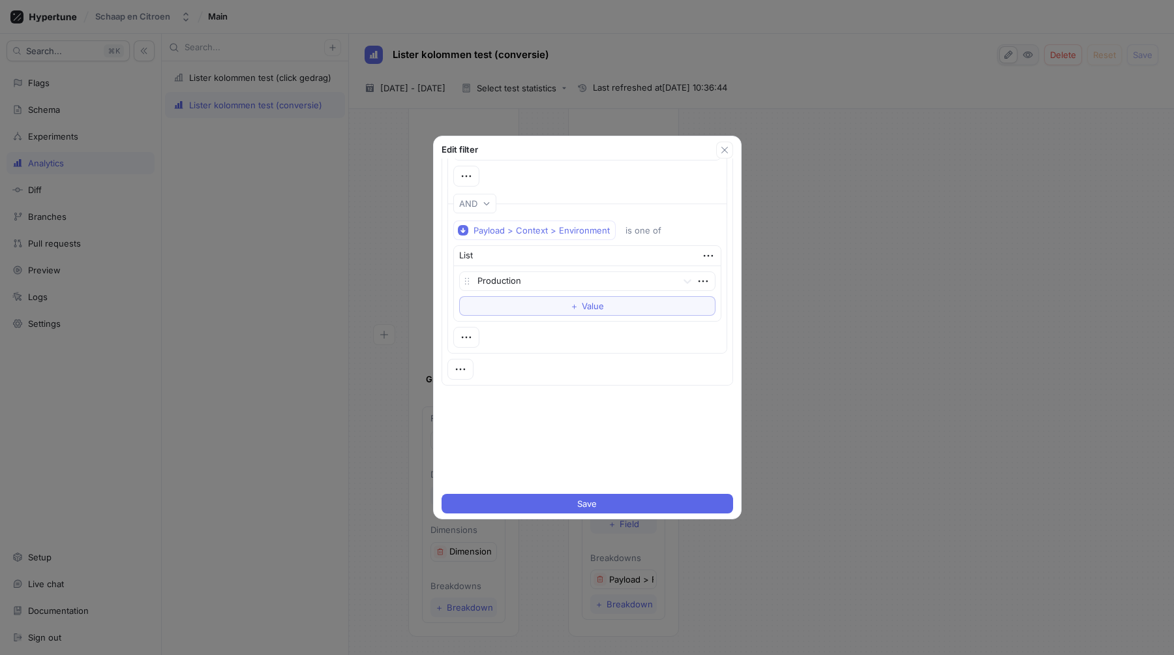
click at [971, 378] on div "Edit filter Name App, Device en Environment Filter logic Payload > Context > Ap…" at bounding box center [587, 327] width 1174 height 655
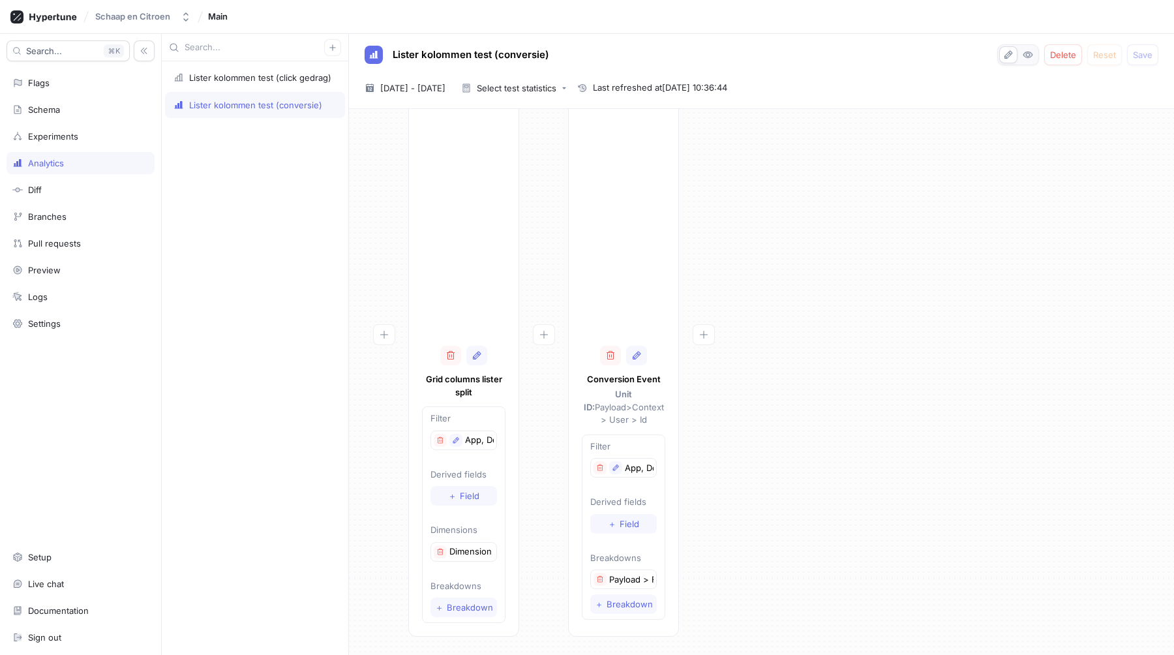
click at [649, 286] on div at bounding box center [623, 251] width 83 height 174
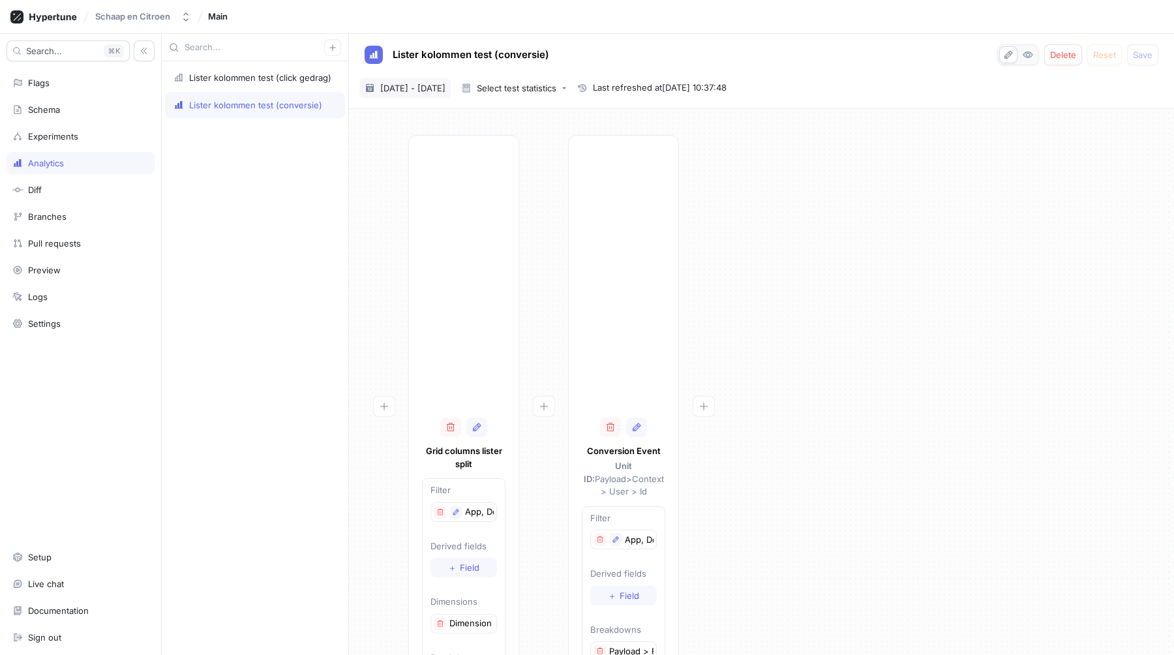
click at [445, 90] on span "[DATE] - [DATE]" at bounding box center [412, 88] width 65 height 13
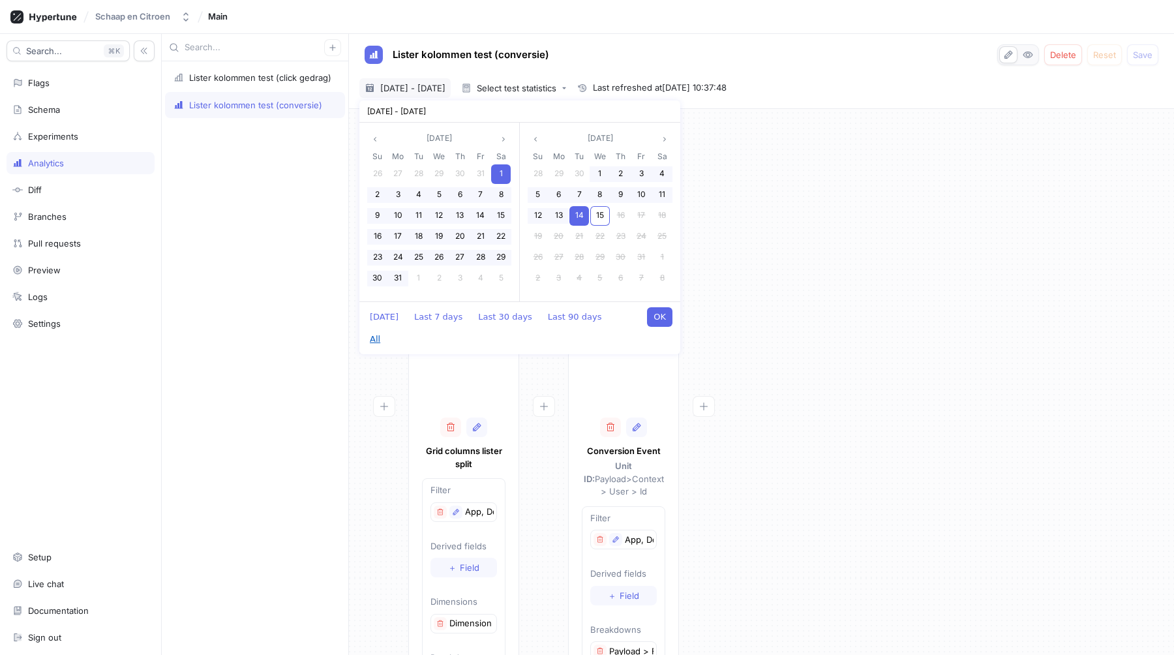
click at [387, 329] on button "All" at bounding box center [374, 339] width 23 height 20
type input "2022-01-01 ~ 2025-10-15"
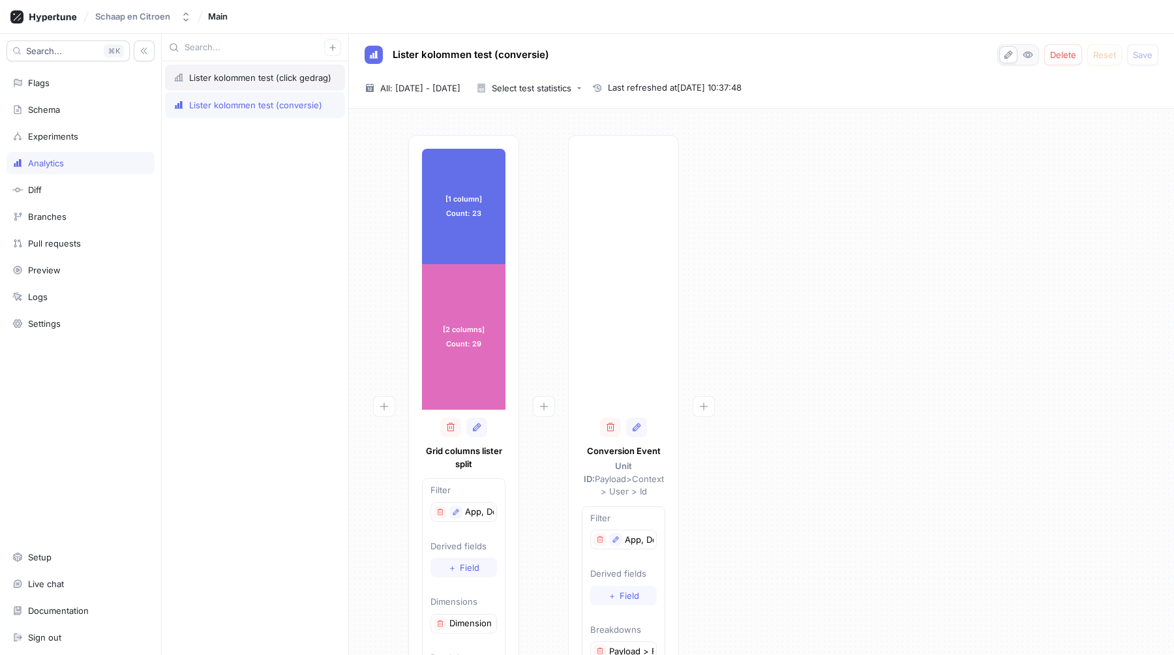
click at [245, 84] on div "Lister kolommen test (click gedrag)" at bounding box center [255, 78] width 180 height 26
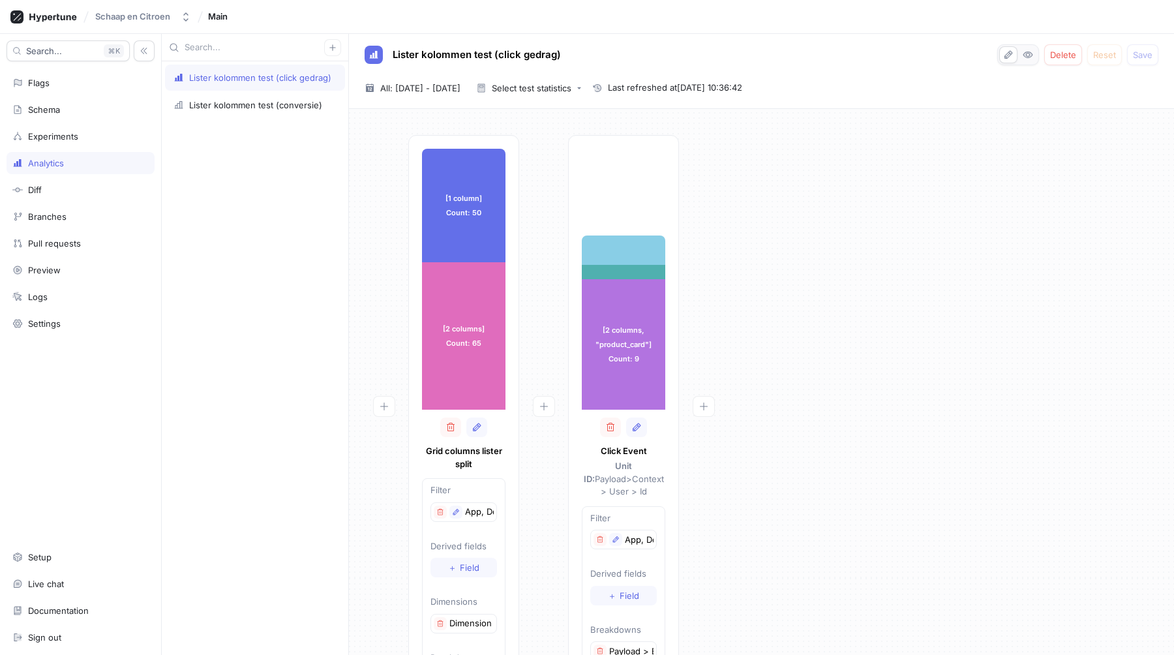
click at [822, 292] on div "[1 column] Count: 50 [1 column] Count: 50 [2 columns] Count: 65 [2 columns] Cou…" at bounding box center [761, 425] width 804 height 581
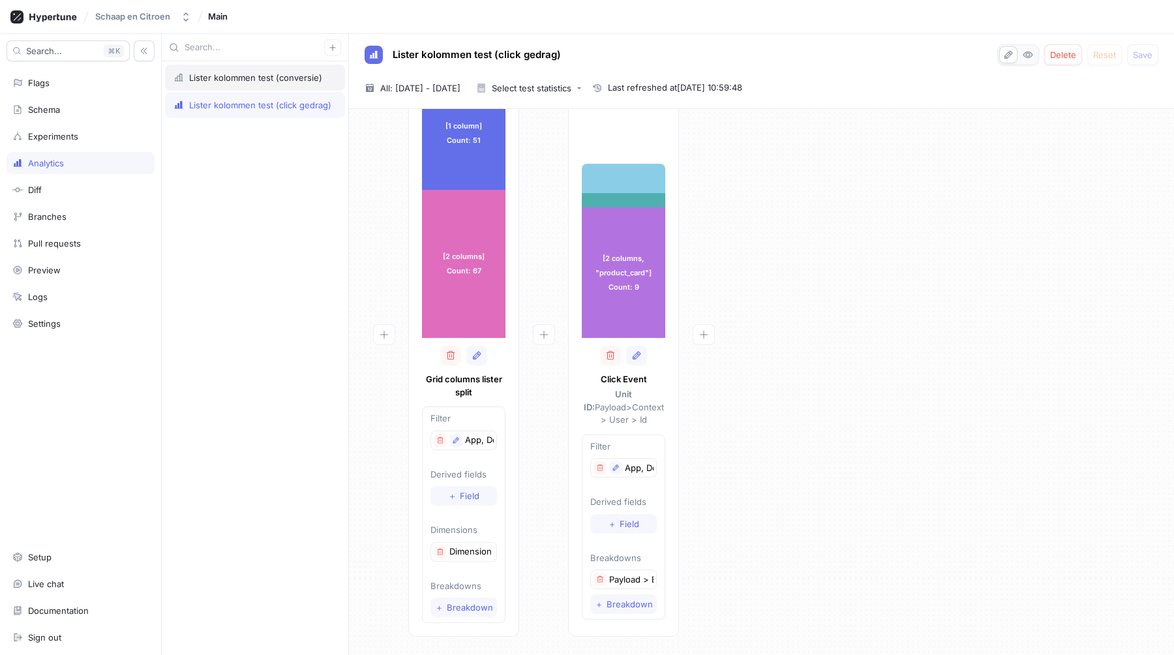
click at [258, 72] on div "Lister kolommen test (conversie)" at bounding box center [255, 77] width 133 height 10
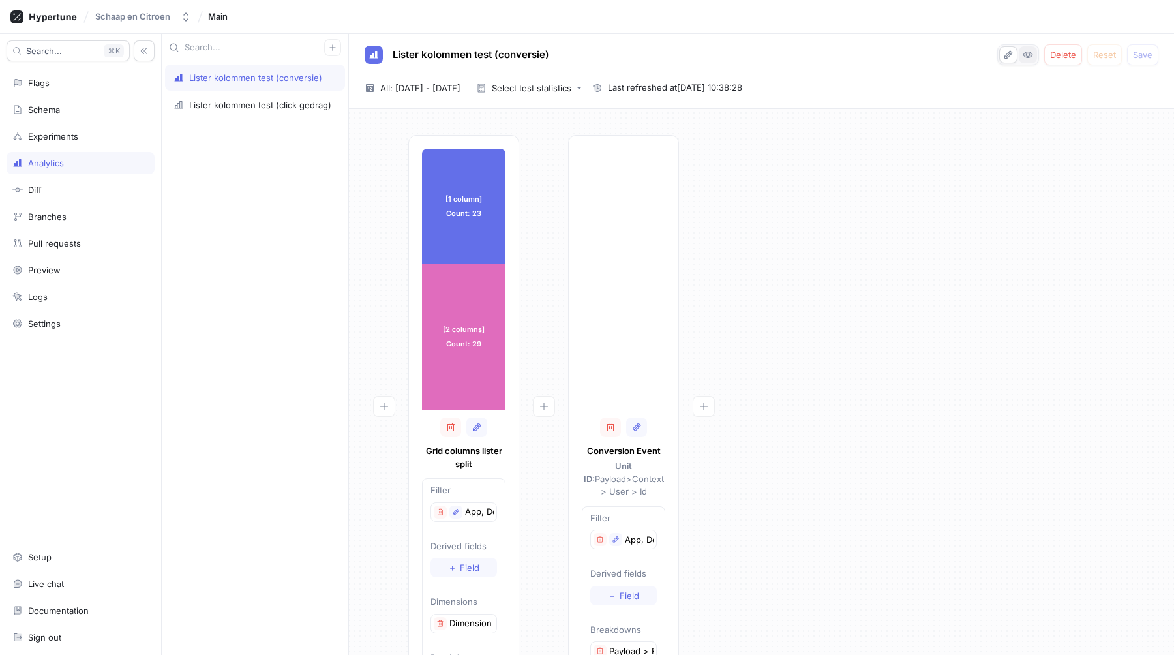
click at [1028, 55] on icon "button" at bounding box center [1028, 55] width 10 height 10
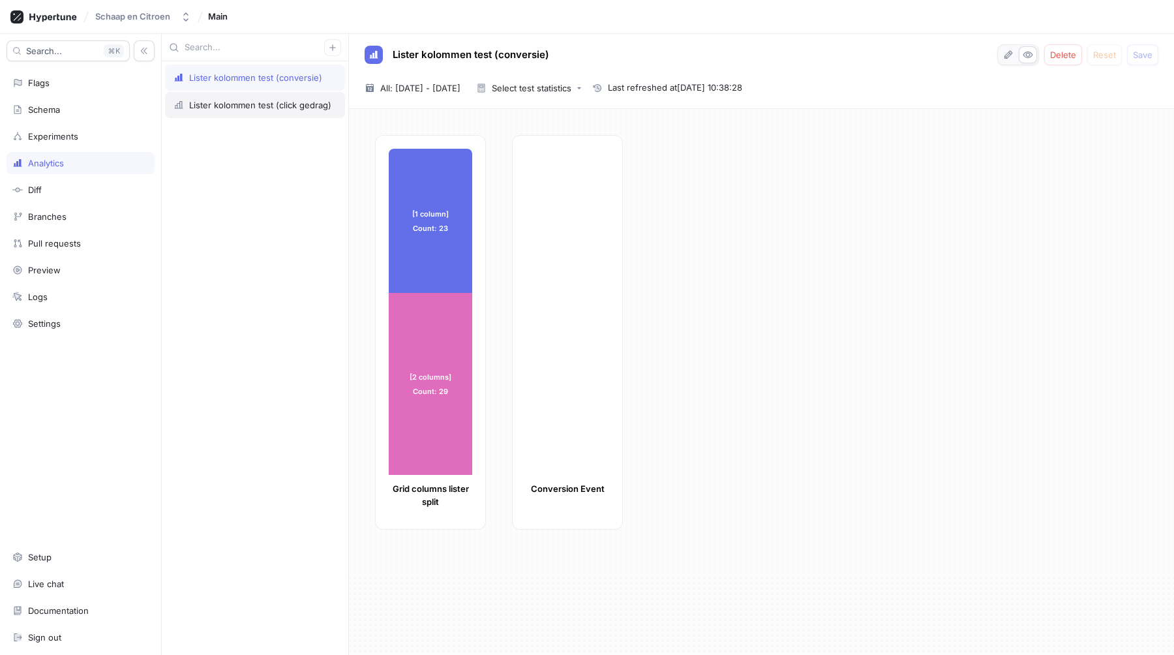
click at [288, 107] on div "Lister kolommen test (click gedrag)" at bounding box center [260, 105] width 142 height 10
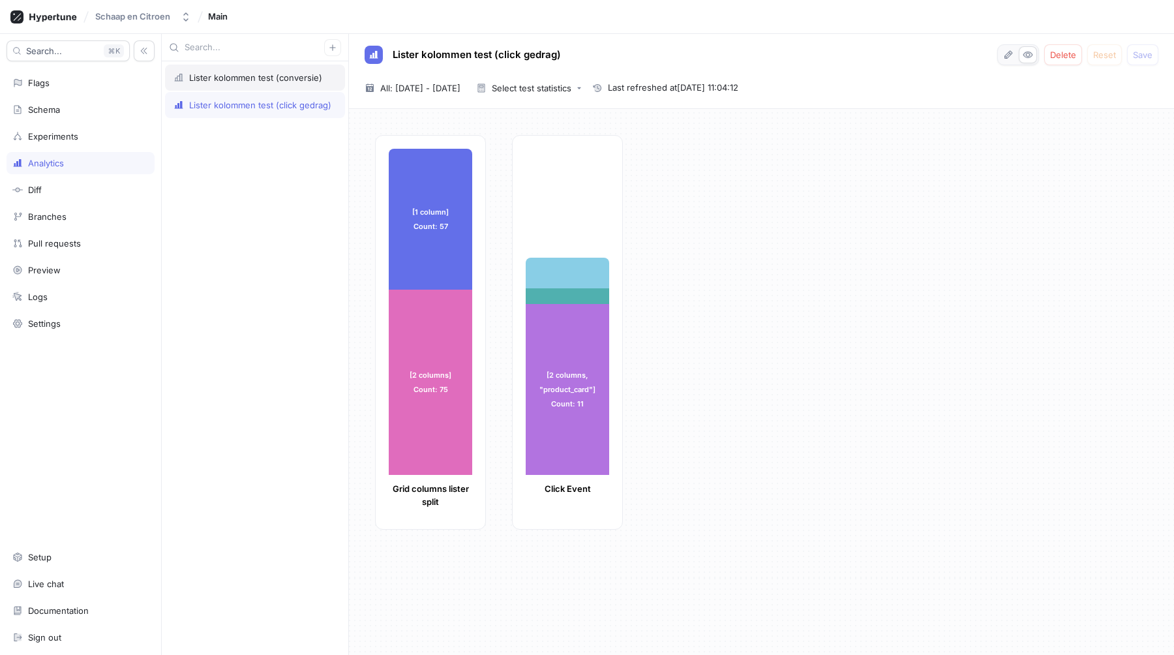
click at [264, 76] on div "Lister kolommen test (conversie)" at bounding box center [255, 77] width 133 height 10
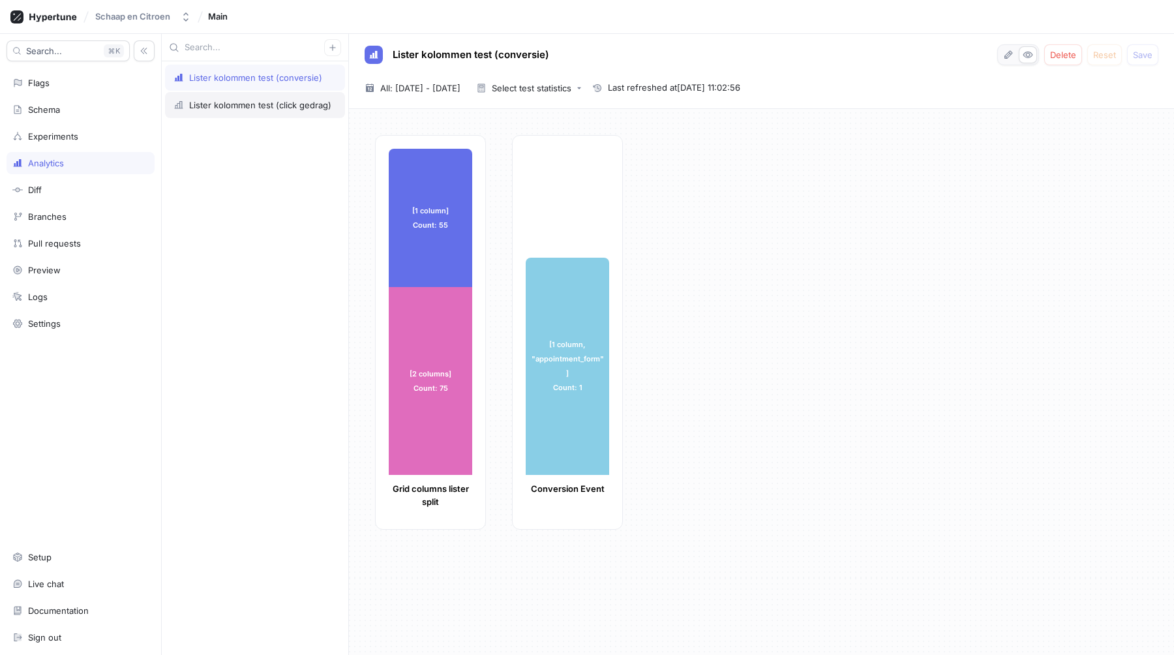
click at [261, 100] on div "Lister kolommen test (click gedrag)" at bounding box center [260, 105] width 142 height 10
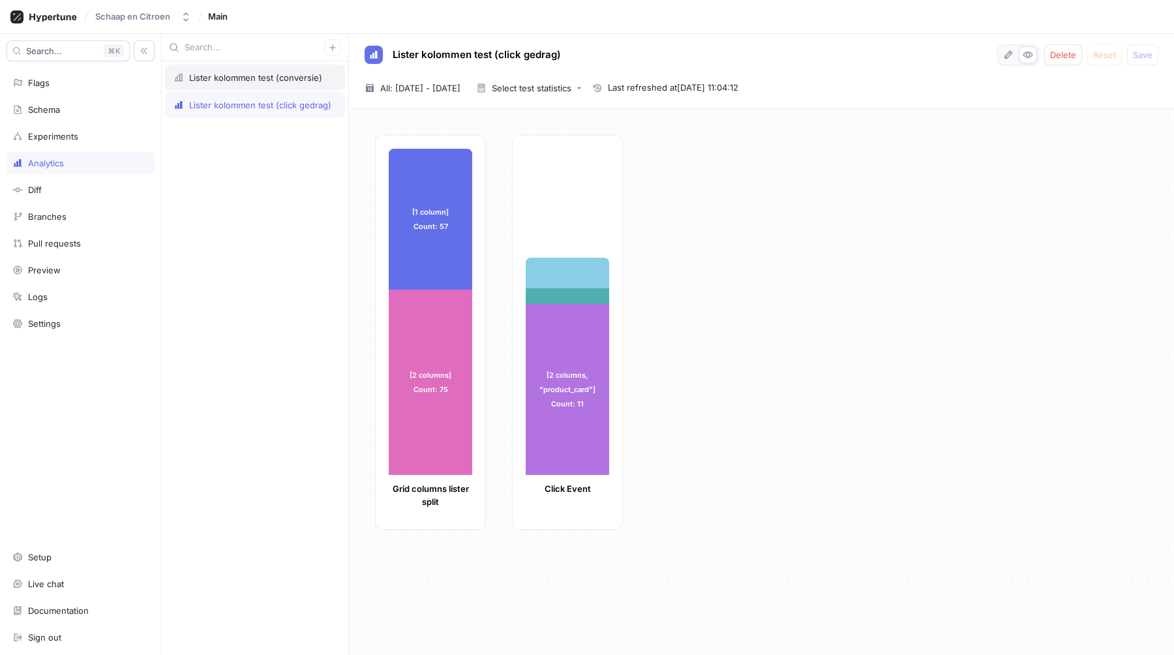
click at [256, 85] on div "Lister kolommen test (conversie)" at bounding box center [255, 78] width 180 height 26
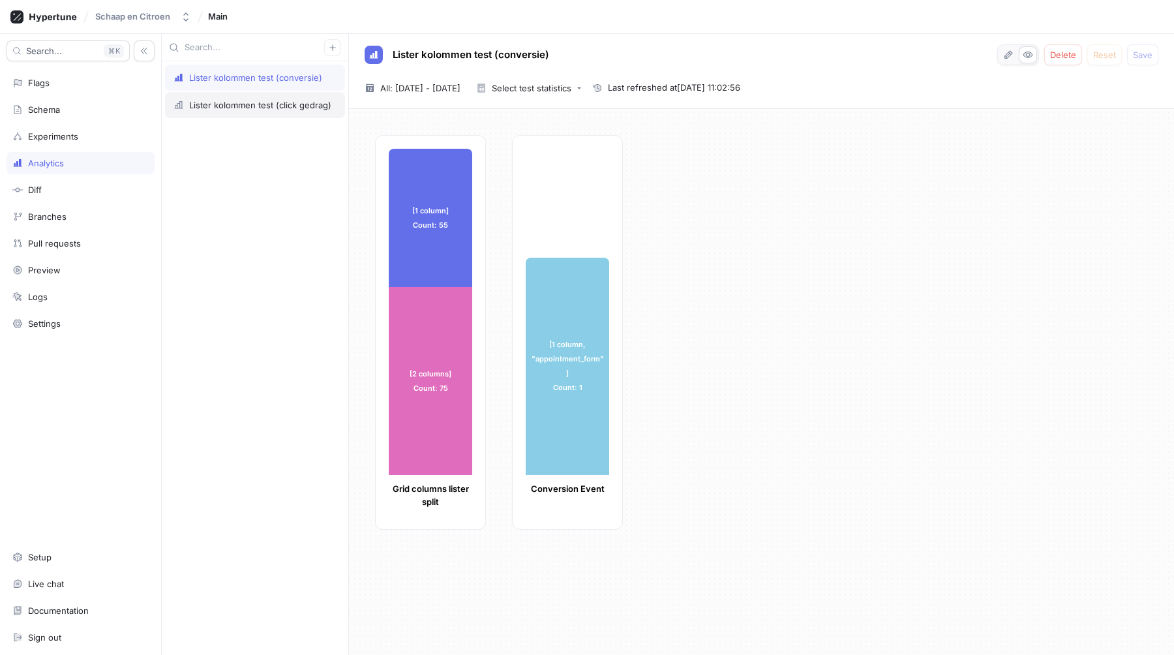
click at [241, 102] on div "Lister kolommen test (click gedrag)" at bounding box center [260, 105] width 142 height 10
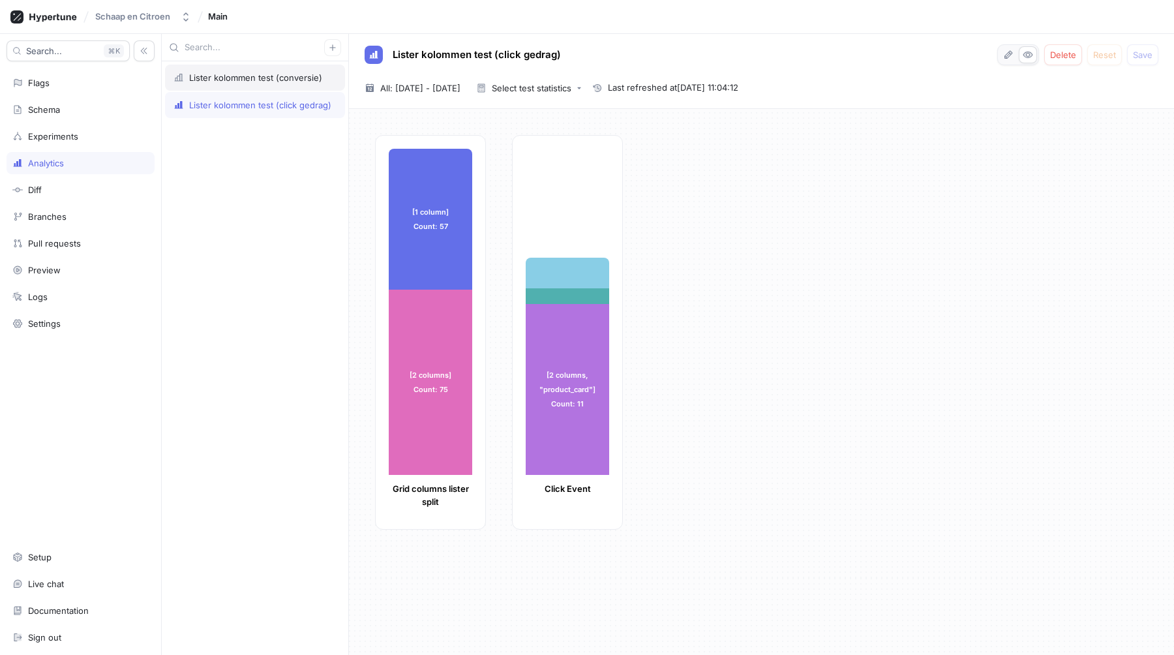
click at [241, 80] on div "Lister kolommen test (conversie)" at bounding box center [255, 77] width 133 height 10
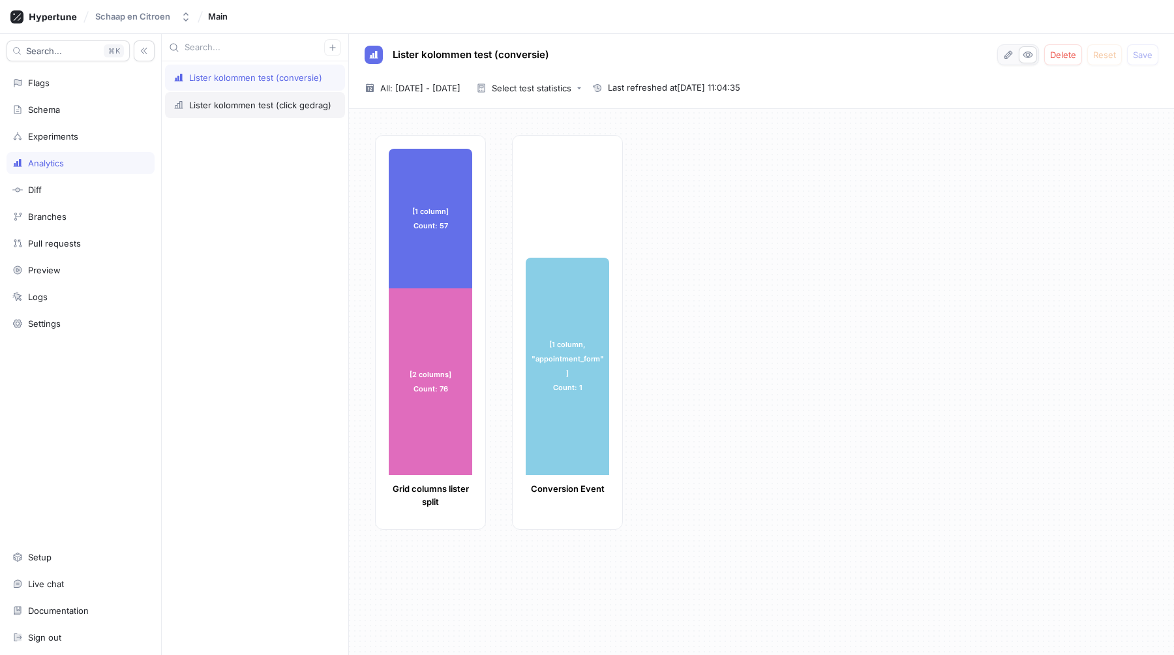
click at [220, 103] on div "Lister kolommen test (click gedrag)" at bounding box center [260, 105] width 142 height 10
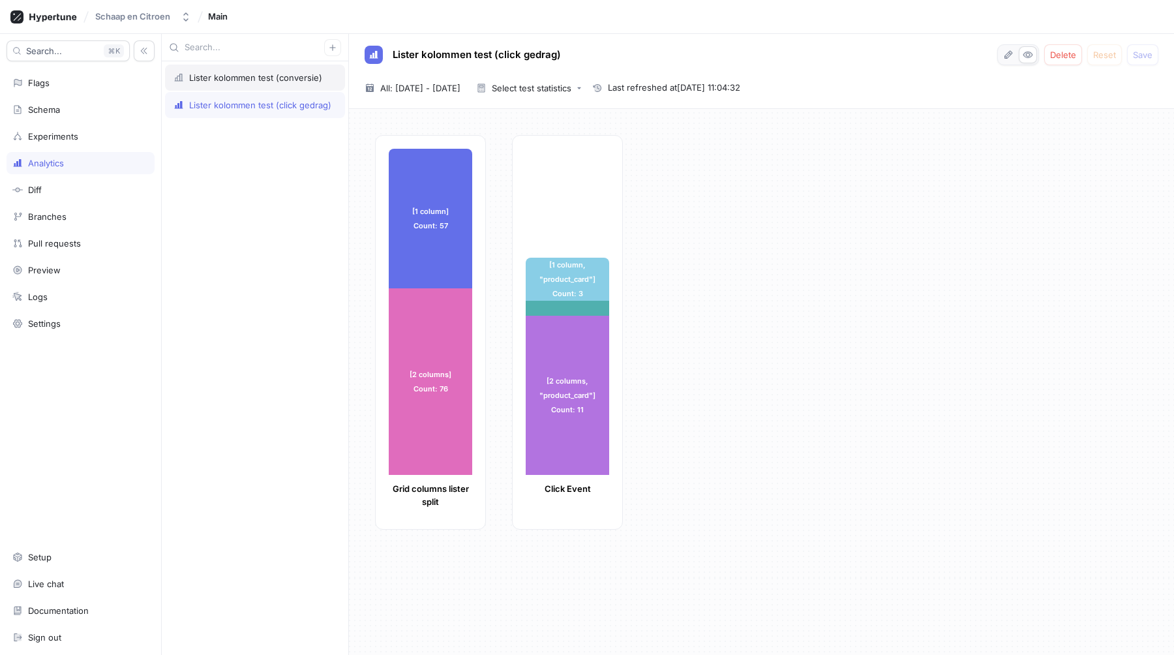
click at [249, 84] on div "Lister kolommen test (conversie)" at bounding box center [255, 78] width 180 height 26
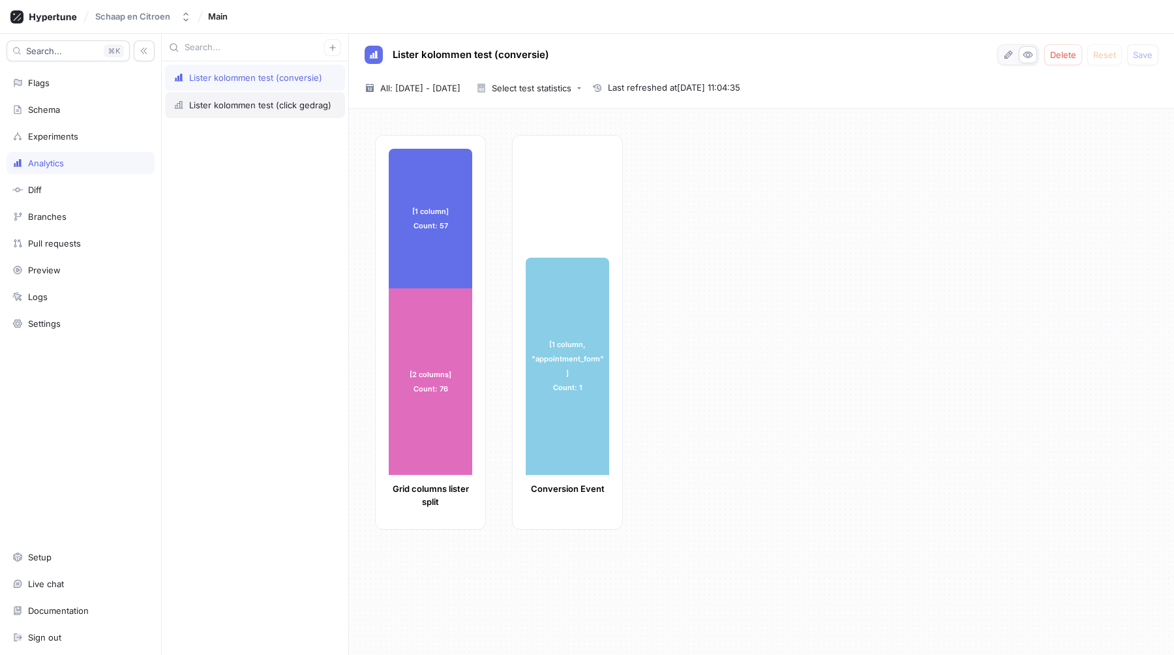
click at [241, 108] on div "Lister kolommen test (click gedrag)" at bounding box center [260, 105] width 142 height 10
